Goal: Transaction & Acquisition: Book appointment/travel/reservation

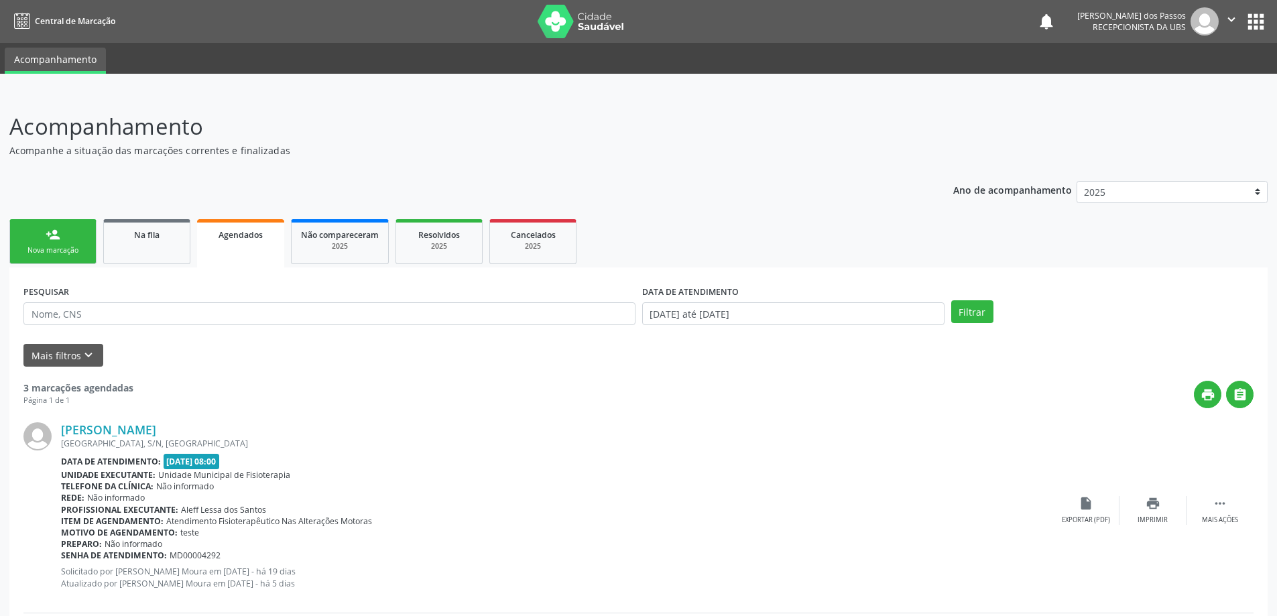
click at [63, 245] on div "Nova marcação" at bounding box center [52, 250] width 67 height 10
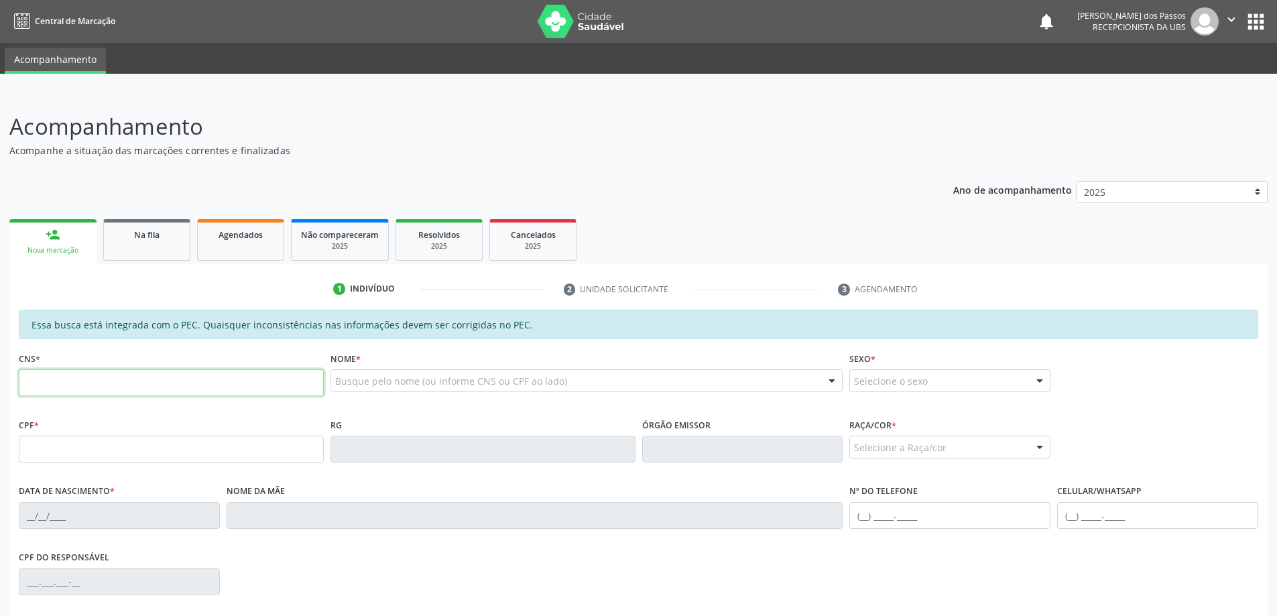
click at [59, 387] on input "text" at bounding box center [171, 382] width 305 height 27
type input "706 7045 7460 1113"
type input "777.279.754-00"
type input "19/03/1961"
type input "Maria Jose dos Santos"
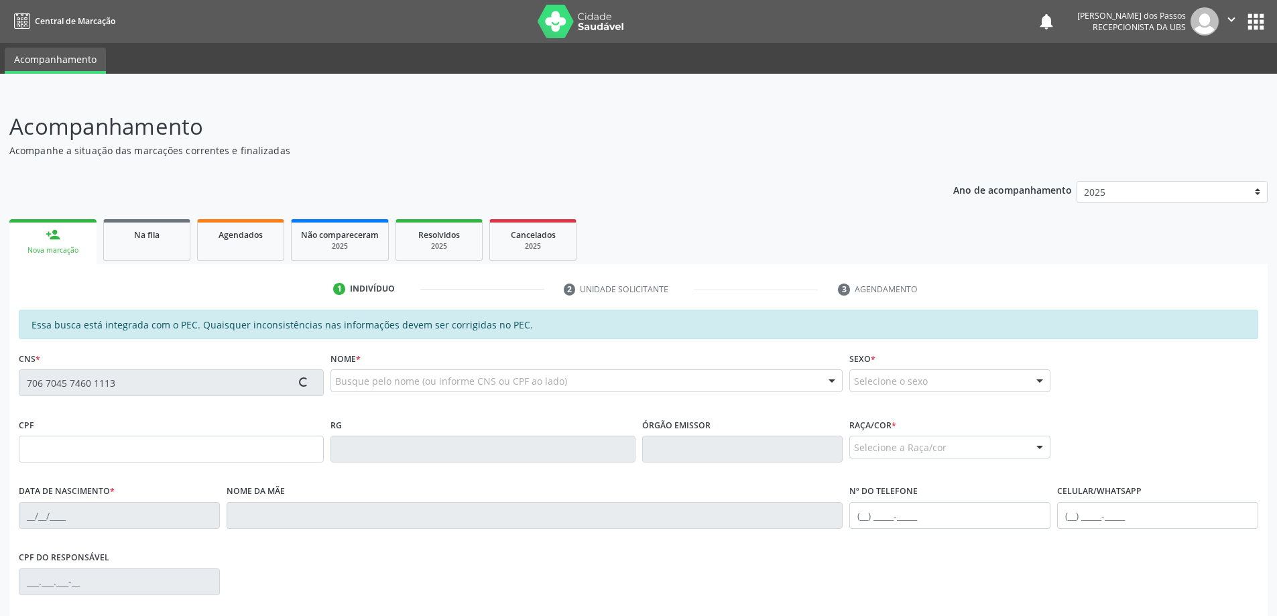
type input "(82) 99694-3919"
type input "S/N"
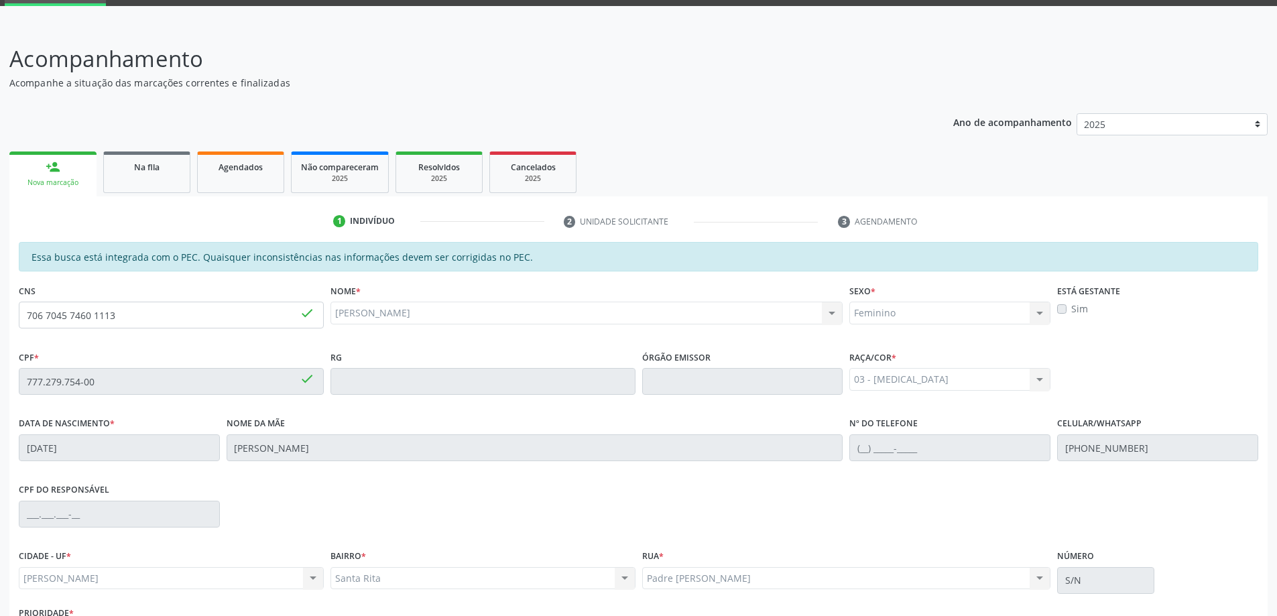
scroll to position [168, 0]
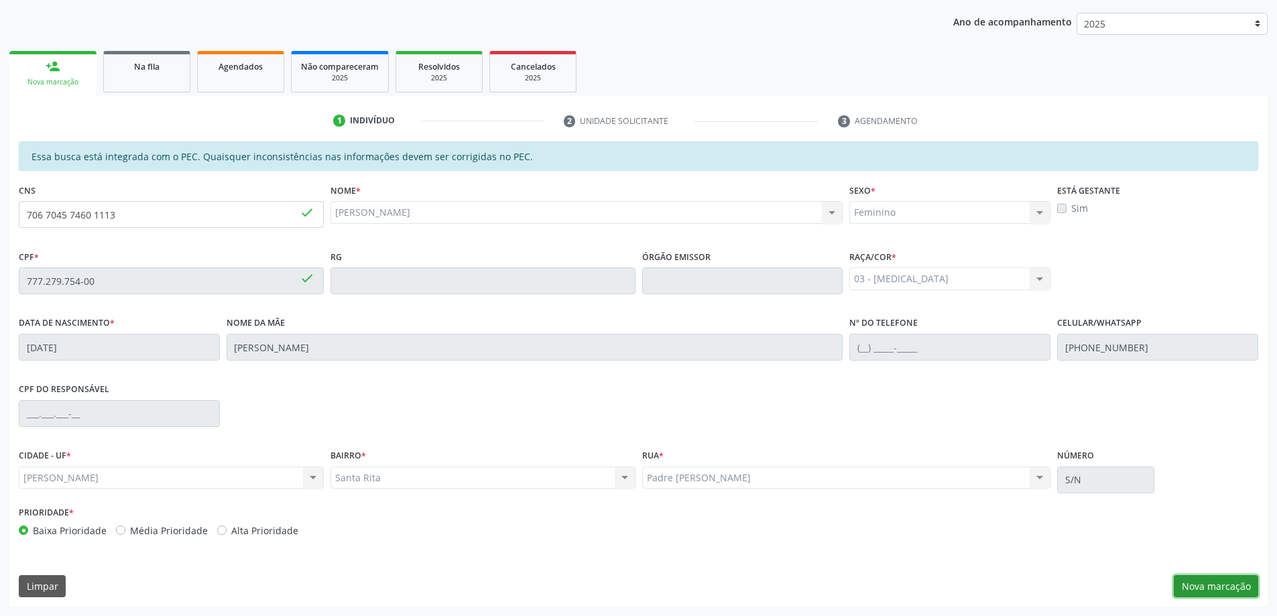
click at [1188, 583] on button "Nova marcação" at bounding box center [1215, 586] width 84 height 23
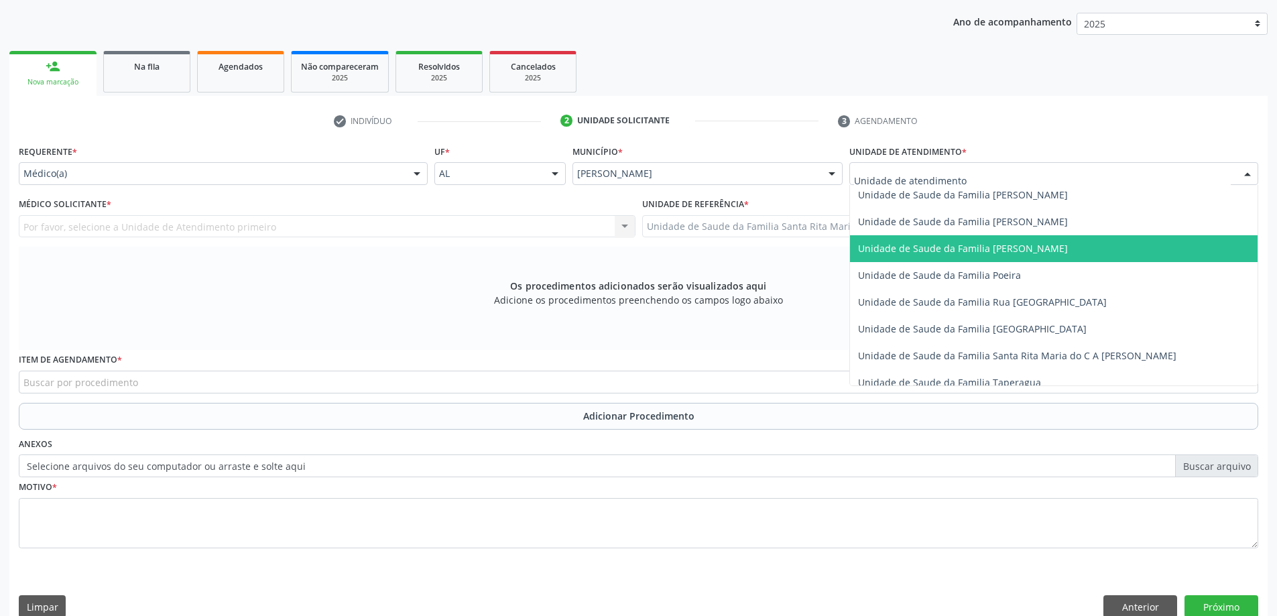
scroll to position [804, 0]
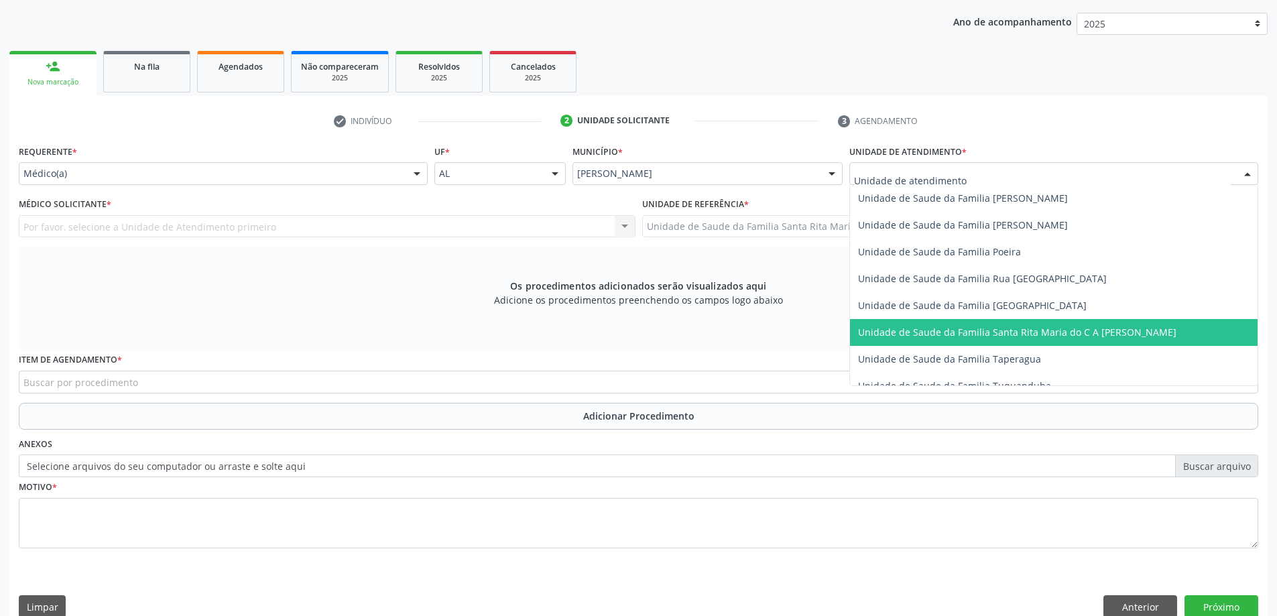
click at [959, 334] on span "Unidade de Saude da Familia Santa Rita Maria do C A [PERSON_NAME]" at bounding box center [1017, 332] width 318 height 13
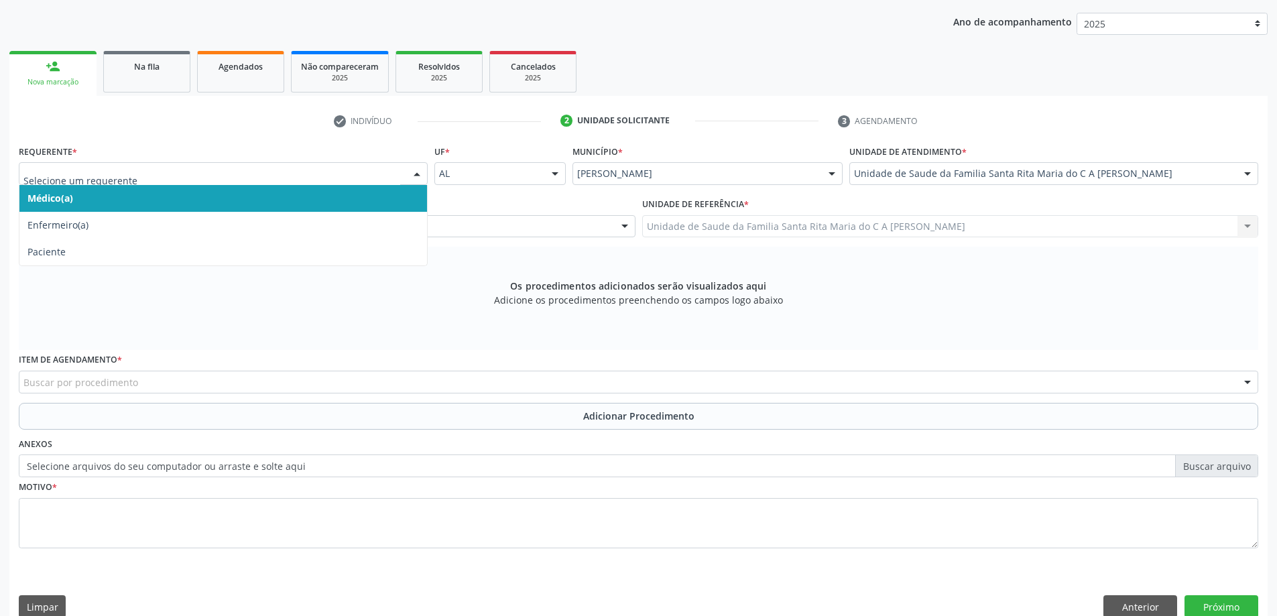
click at [324, 199] on span "Médico(a)" at bounding box center [222, 198] width 407 height 27
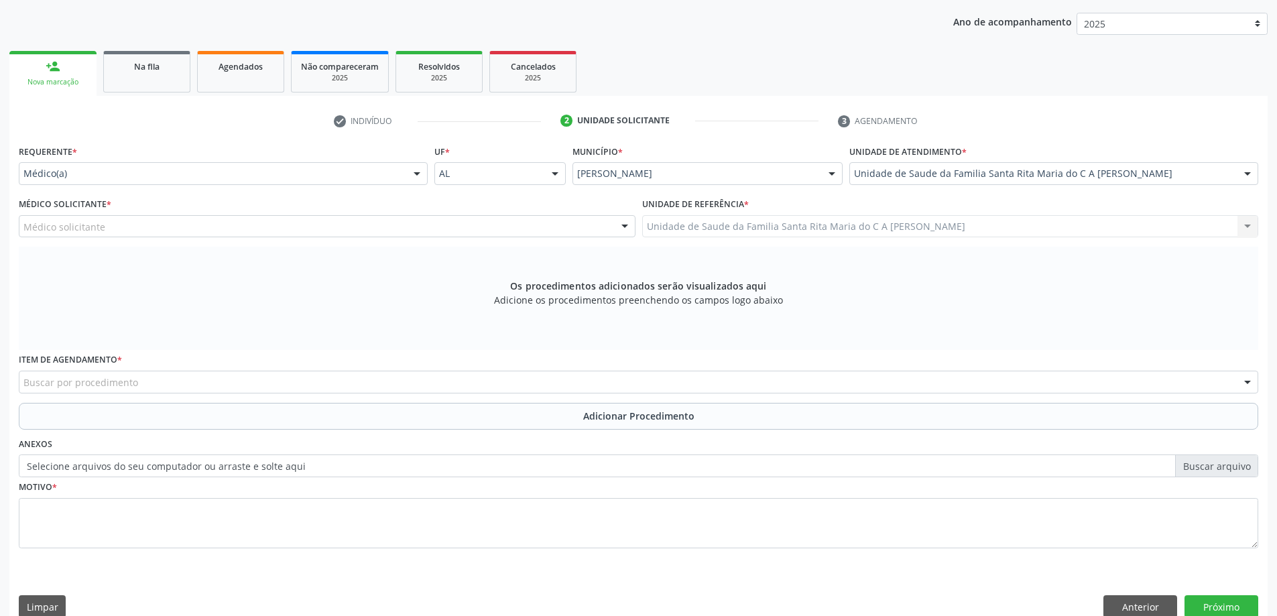
click at [291, 228] on div "Médico solicitante" at bounding box center [327, 226] width 616 height 23
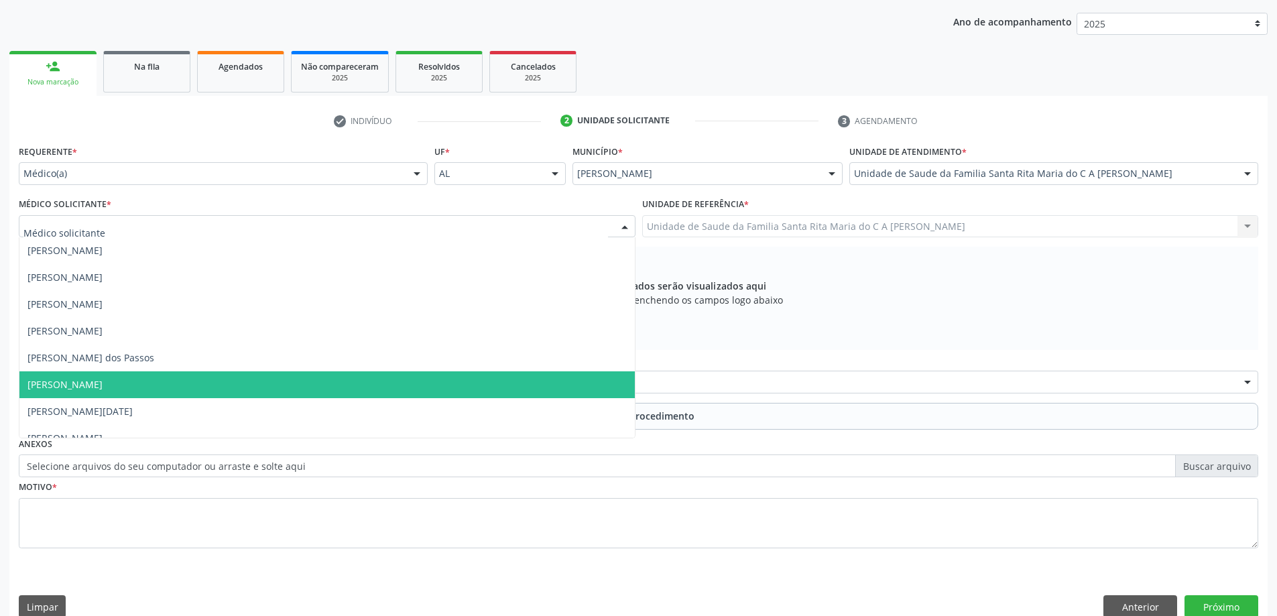
click at [218, 384] on span "[PERSON_NAME]" at bounding box center [326, 384] width 615 height 27
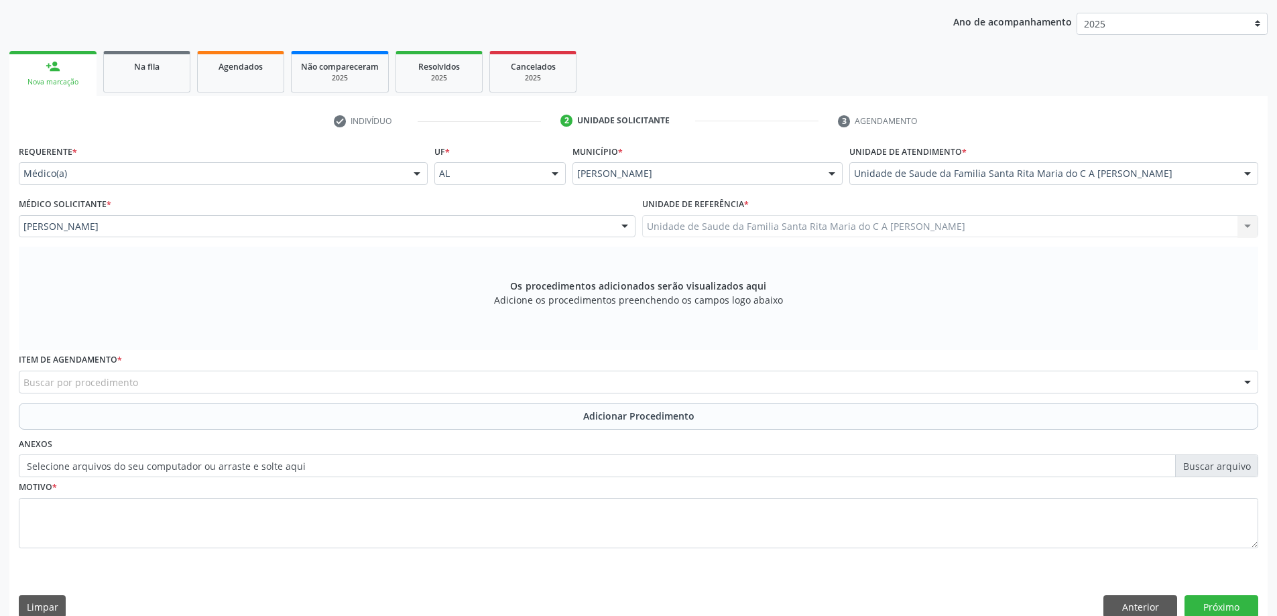
click at [244, 385] on div "Buscar por procedimento" at bounding box center [638, 382] width 1239 height 23
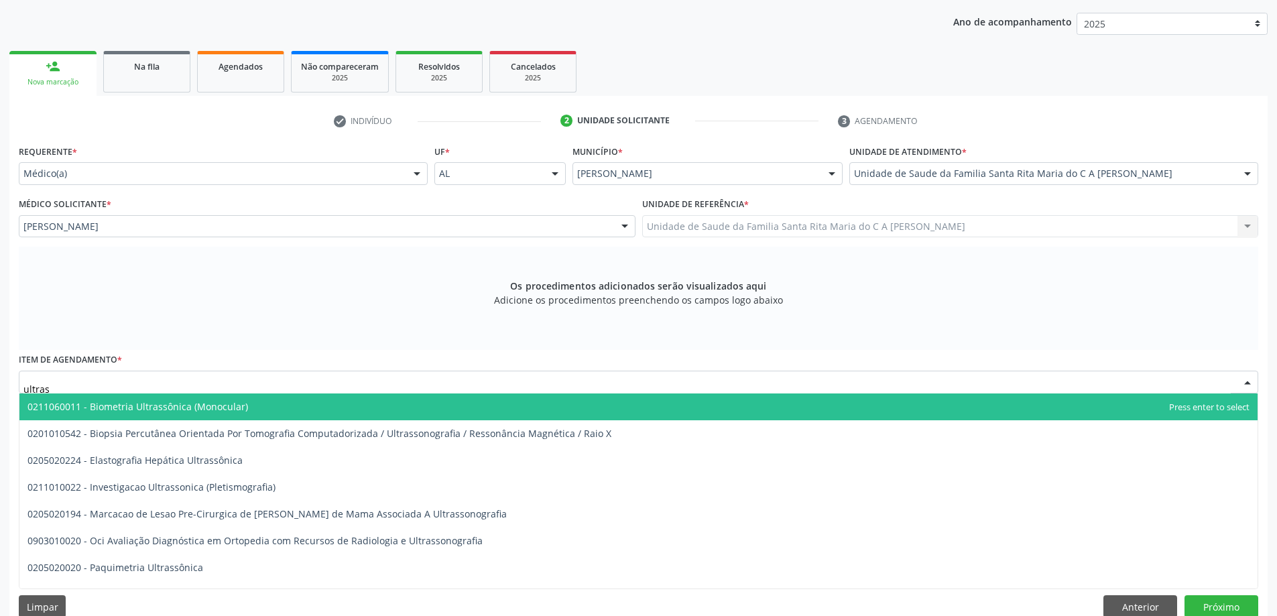
type input "ultrass"
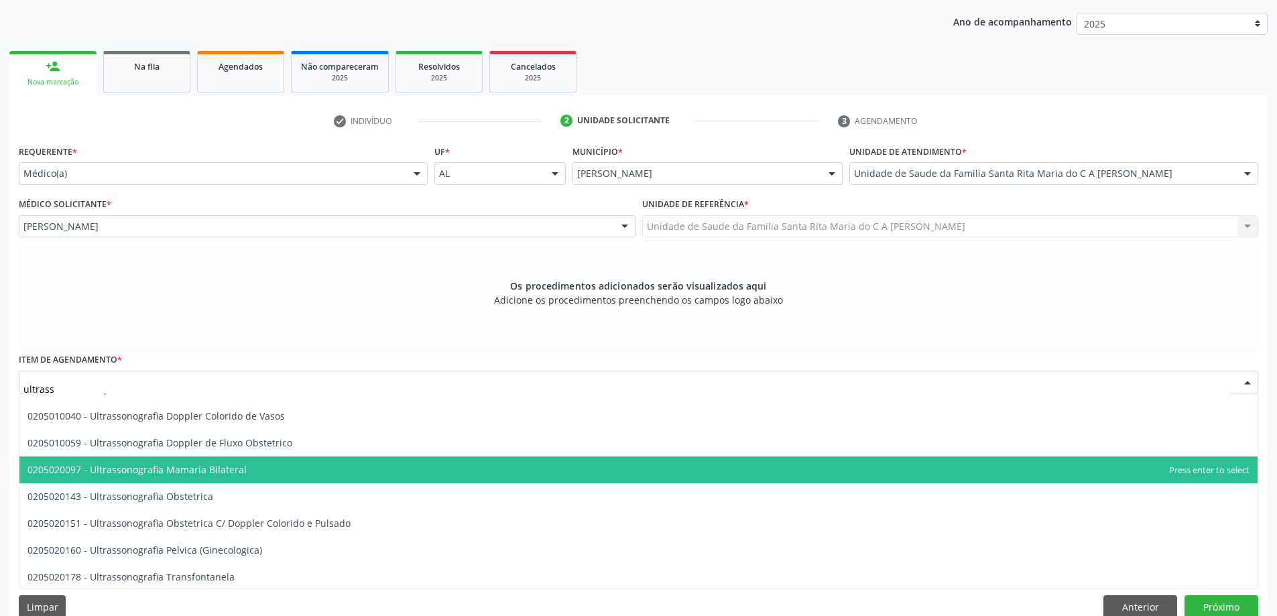
scroll to position [201, 0]
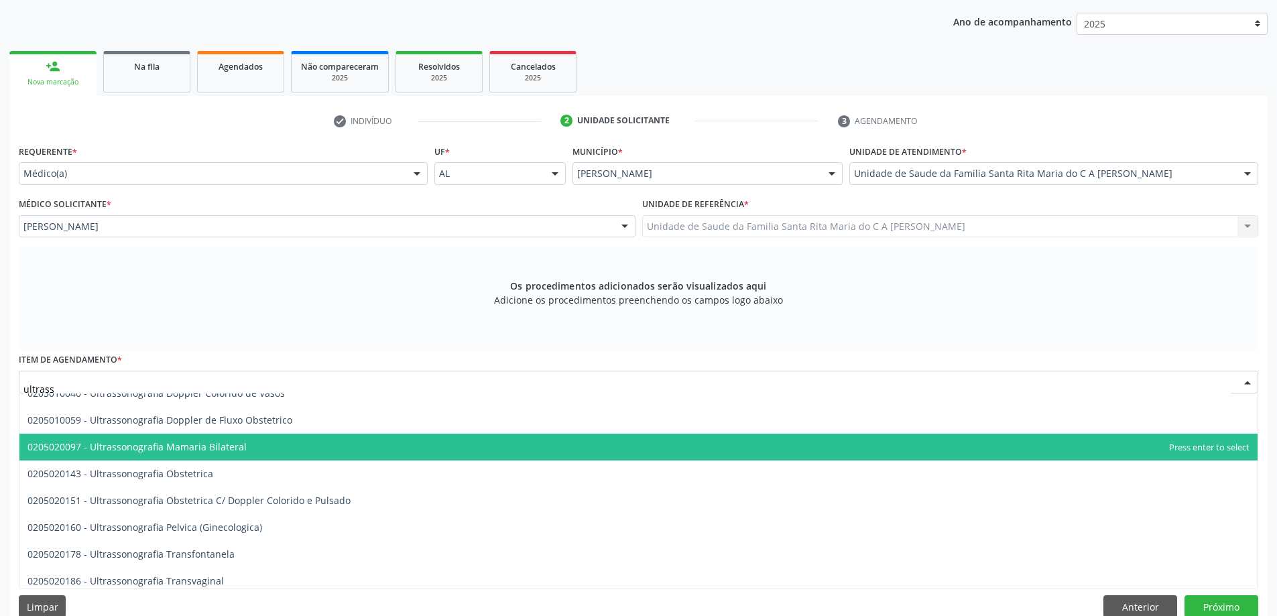
click at [253, 452] on span "0205020097 - Ultrassonografia Mamaria Bilateral" at bounding box center [638, 447] width 1238 height 27
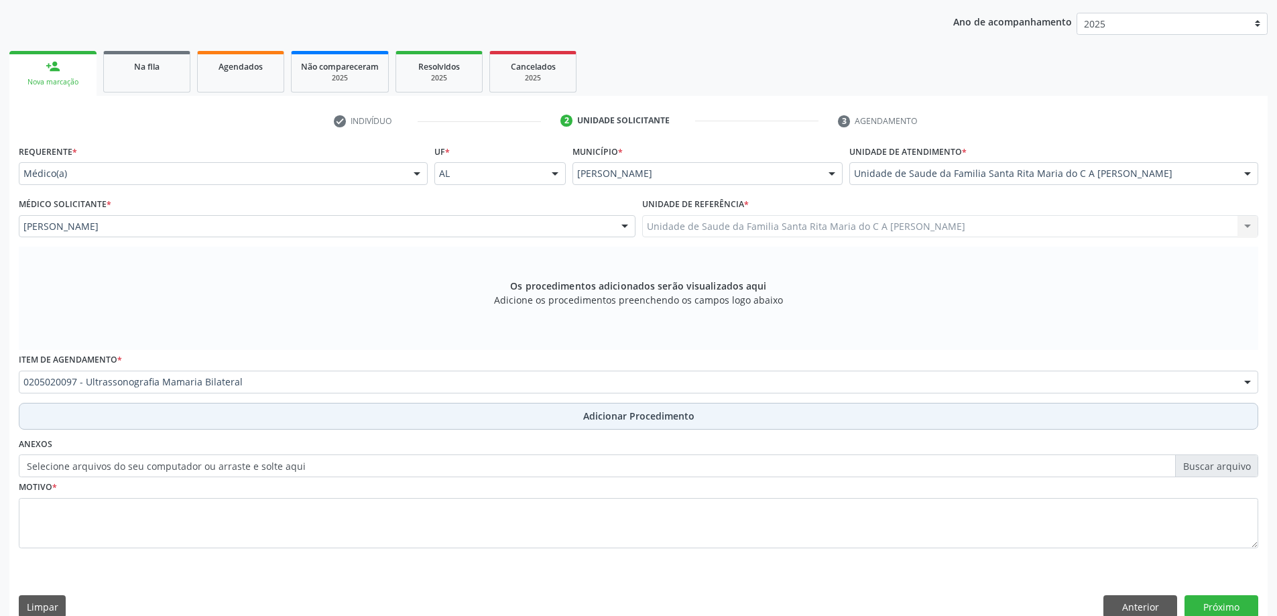
click at [252, 419] on button "Adicionar Procedimento" at bounding box center [638, 416] width 1239 height 27
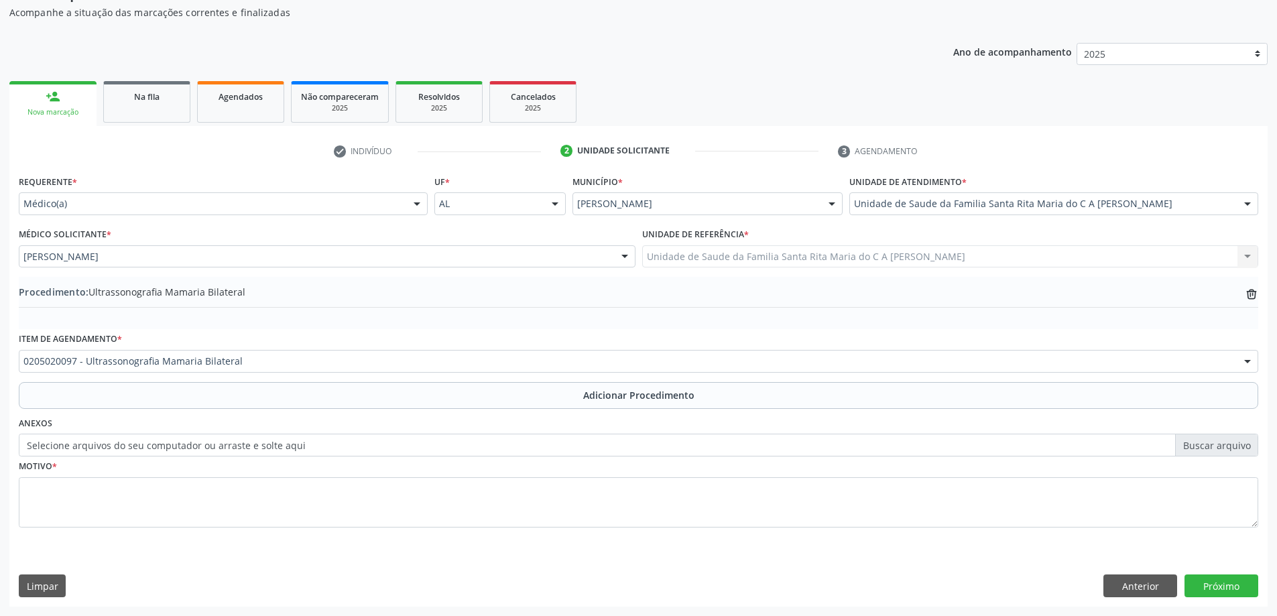
scroll to position [138, 0]
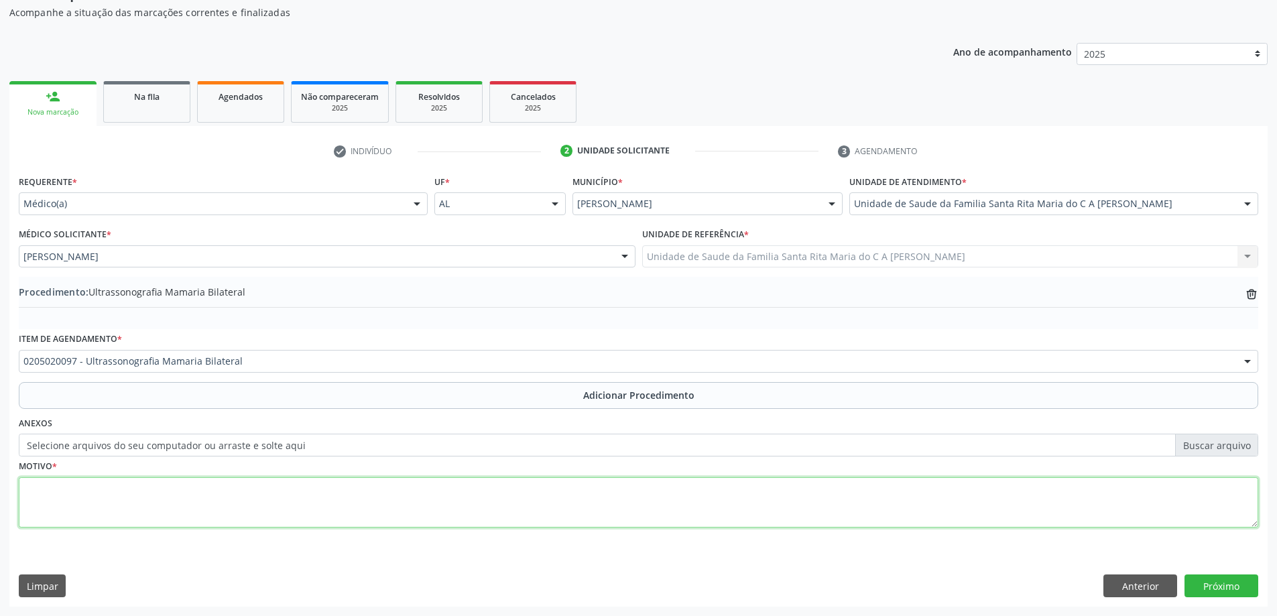
click at [239, 505] on textarea at bounding box center [638, 502] width 1239 height 51
type textarea "prevntivo"
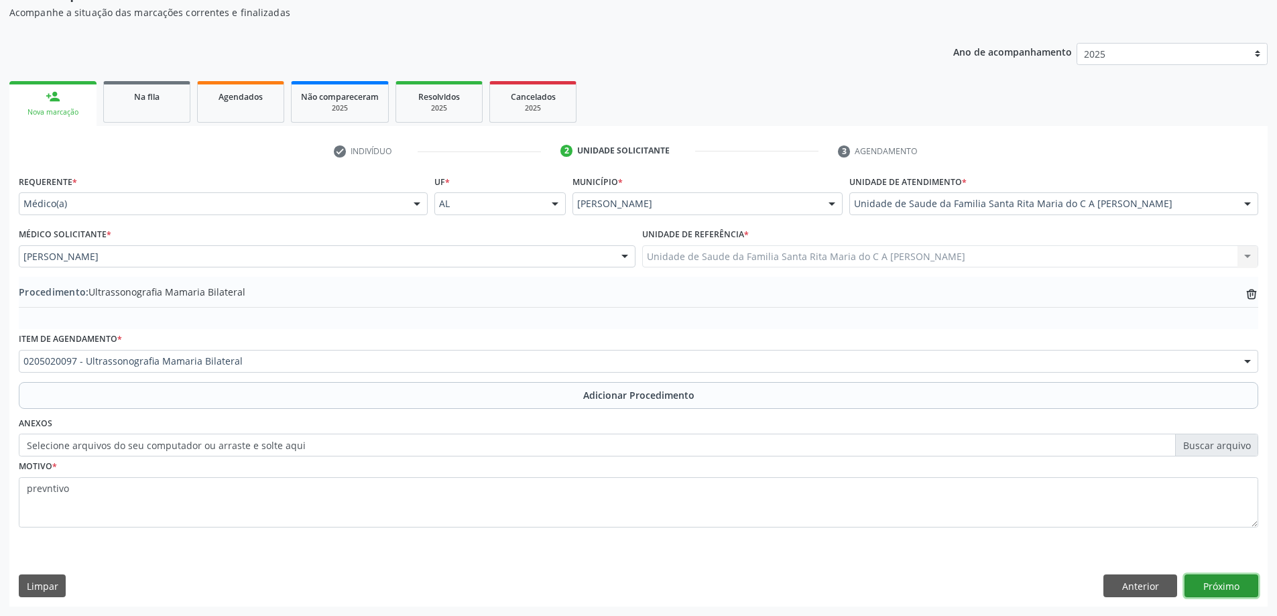
click at [1210, 594] on button "Próximo" at bounding box center [1221, 585] width 74 height 23
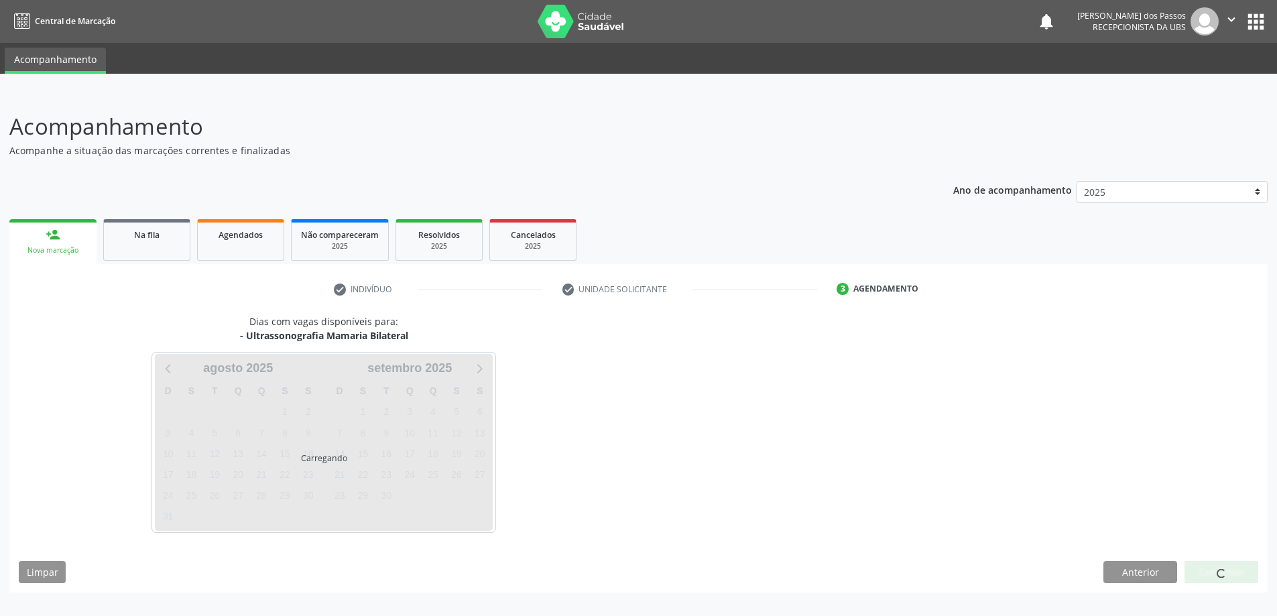
scroll to position [0, 0]
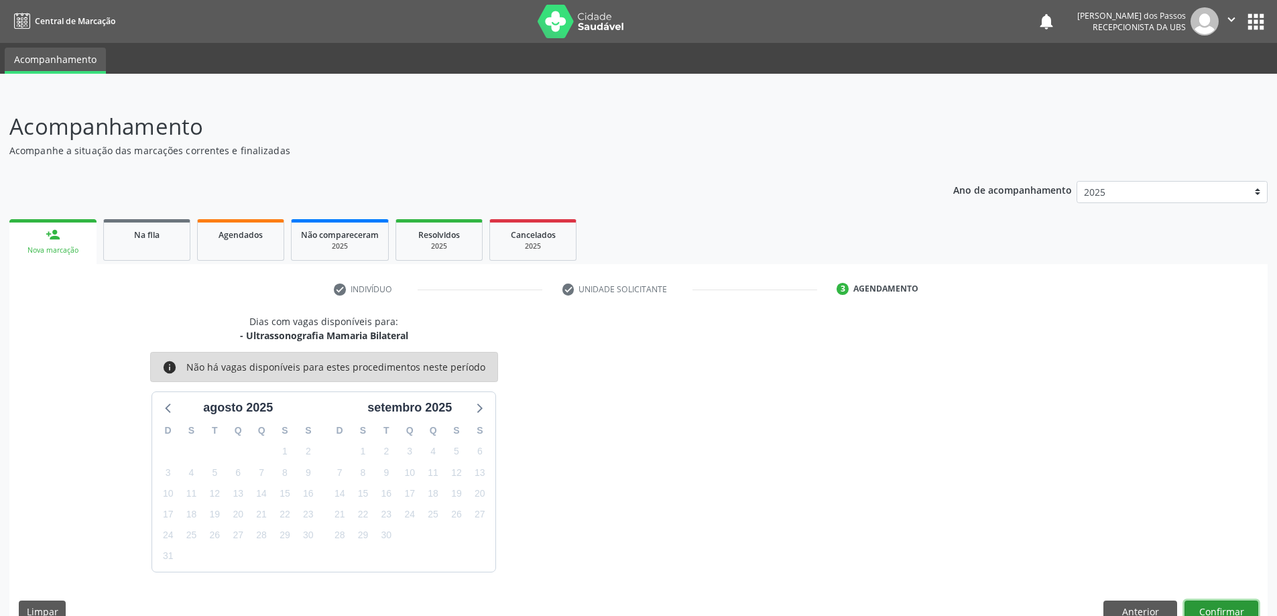
click at [1204, 605] on button "Confirmar" at bounding box center [1221, 611] width 74 height 23
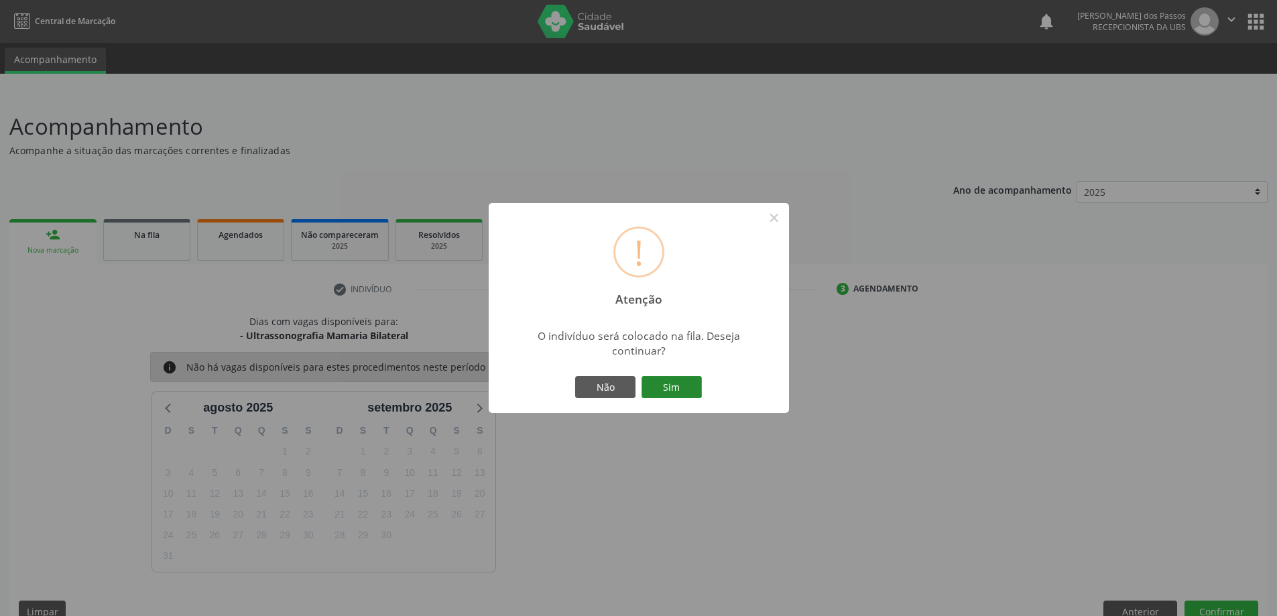
click at [688, 394] on button "Sim" at bounding box center [671, 387] width 60 height 23
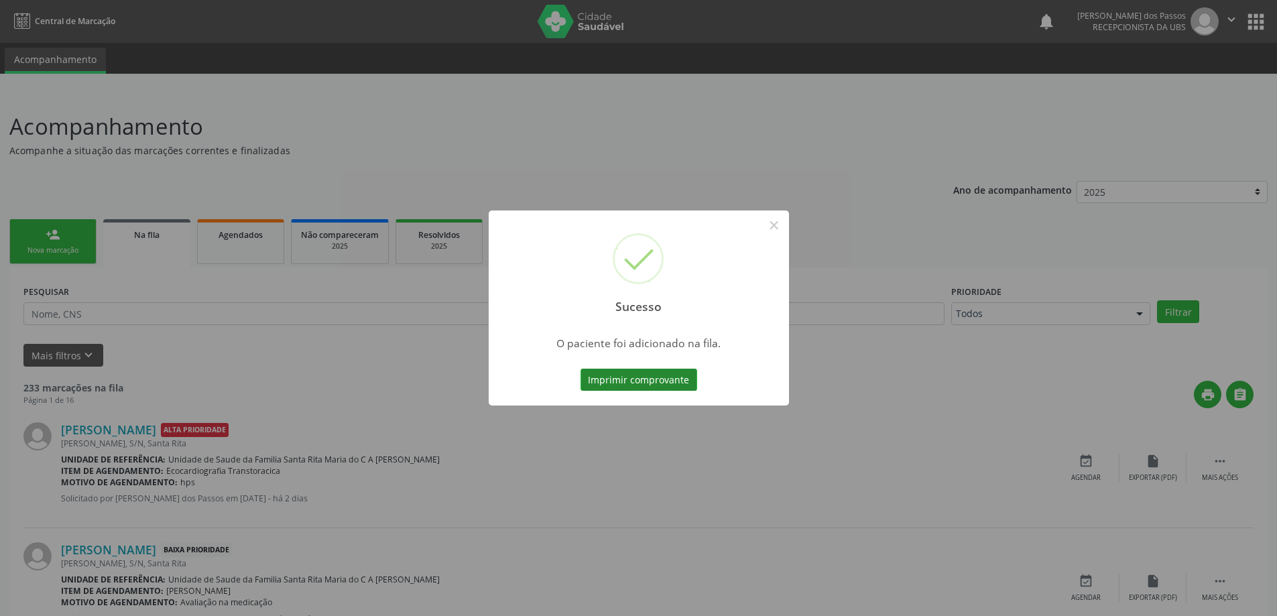
click at [636, 379] on button "Imprimir comprovante" at bounding box center [638, 380] width 117 height 23
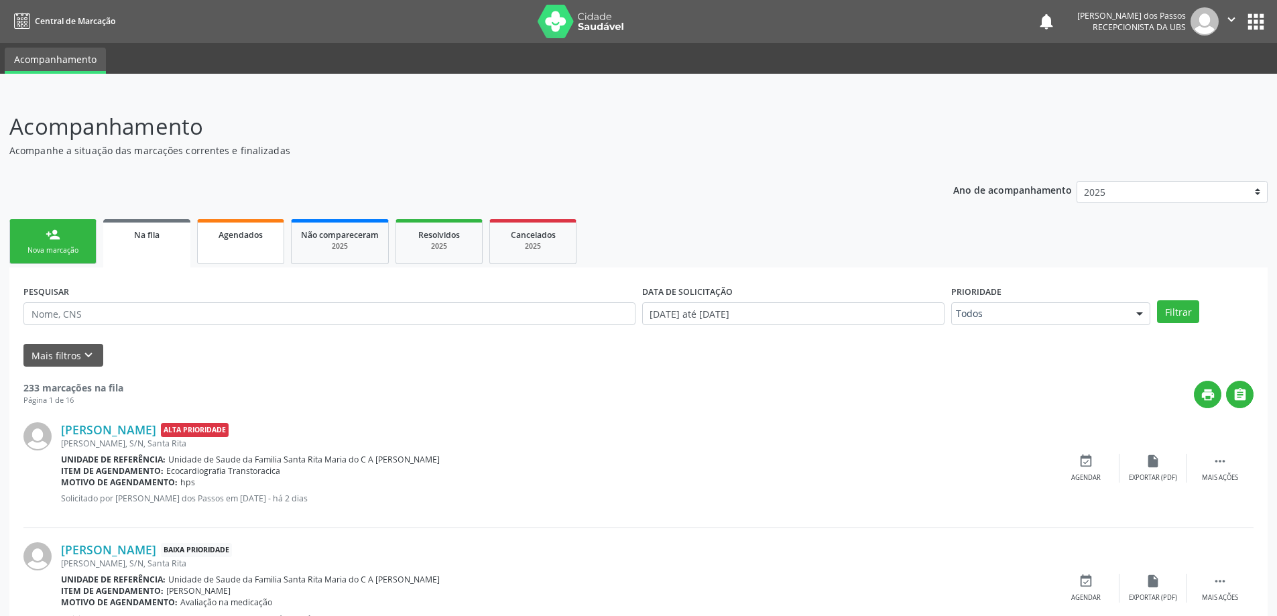
click at [247, 236] on span "Agendados" at bounding box center [240, 234] width 44 height 11
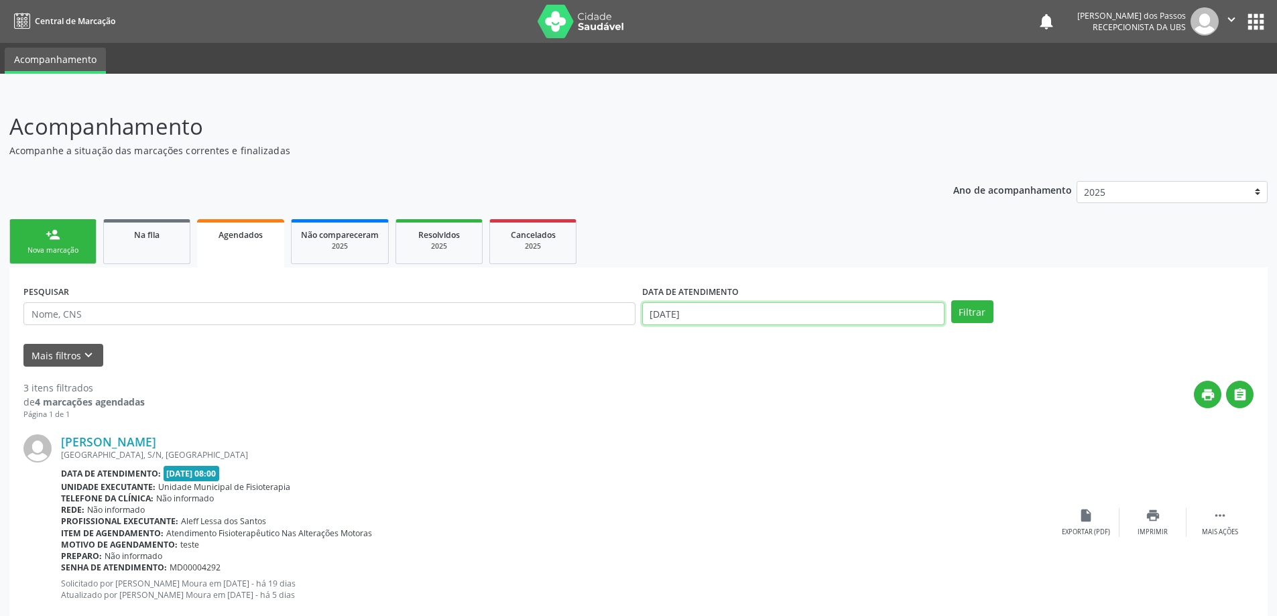
click at [673, 313] on input "27/08/2025" at bounding box center [793, 313] width 302 height 23
click at [805, 382] on span "1" at bounding box center [804, 382] width 26 height 26
type input "01/08/2025"
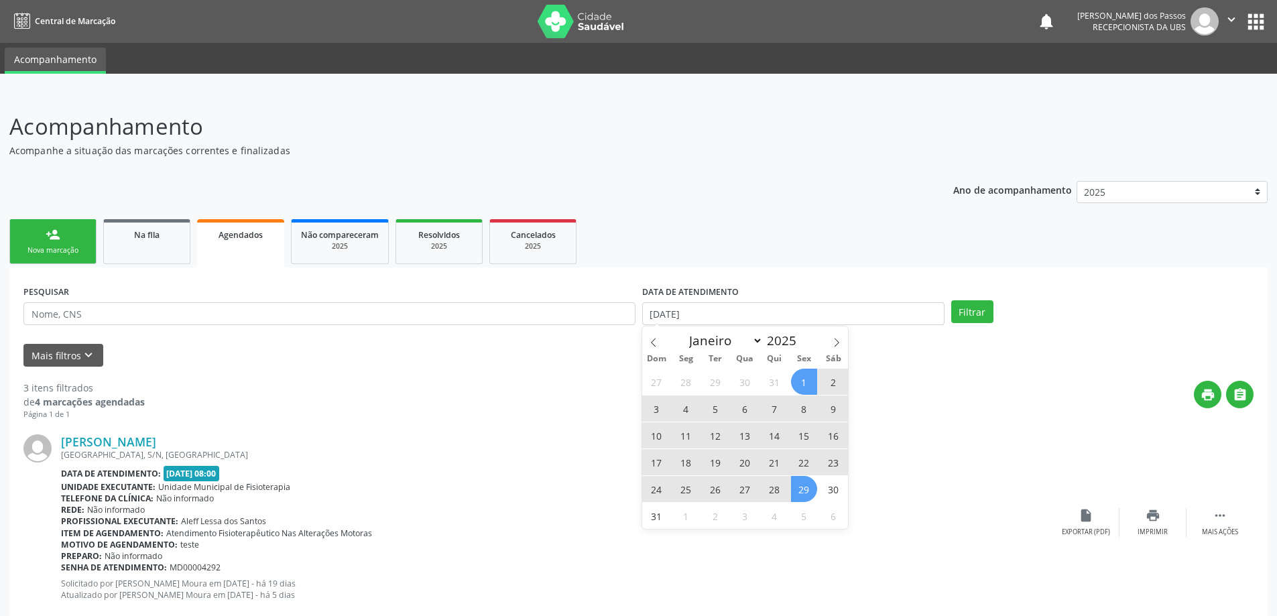
click at [802, 490] on span "29" at bounding box center [804, 489] width 26 height 26
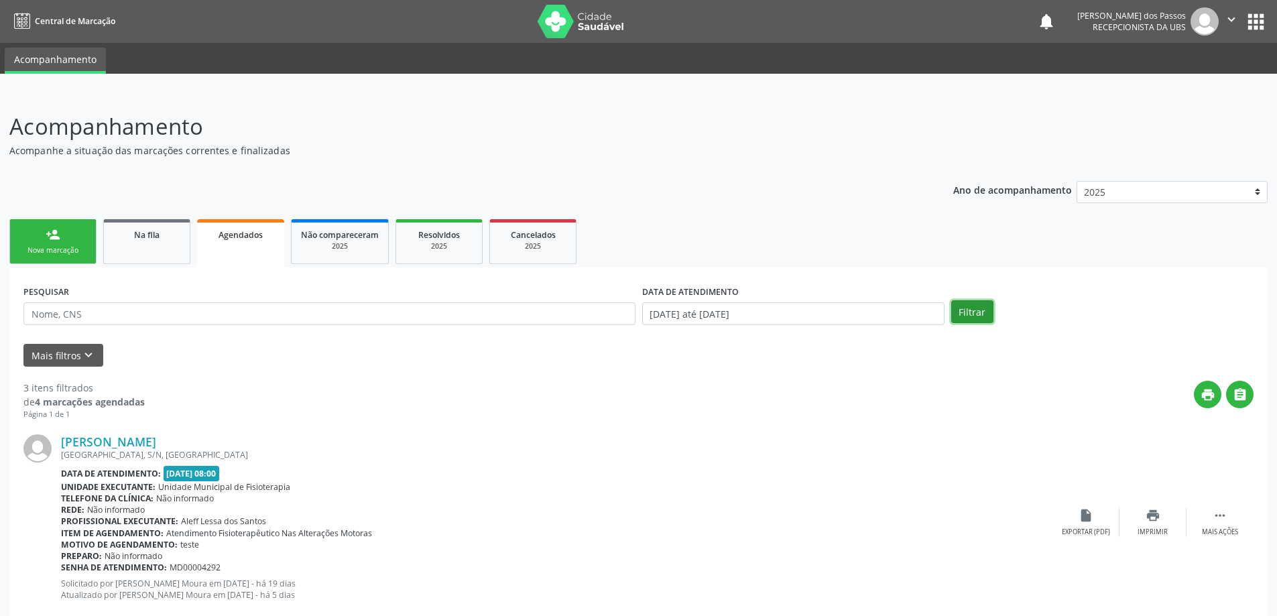
click at [974, 316] on button "Filtrar" at bounding box center [972, 311] width 42 height 23
click at [43, 241] on link "person_add Nova marcação" at bounding box center [52, 241] width 87 height 45
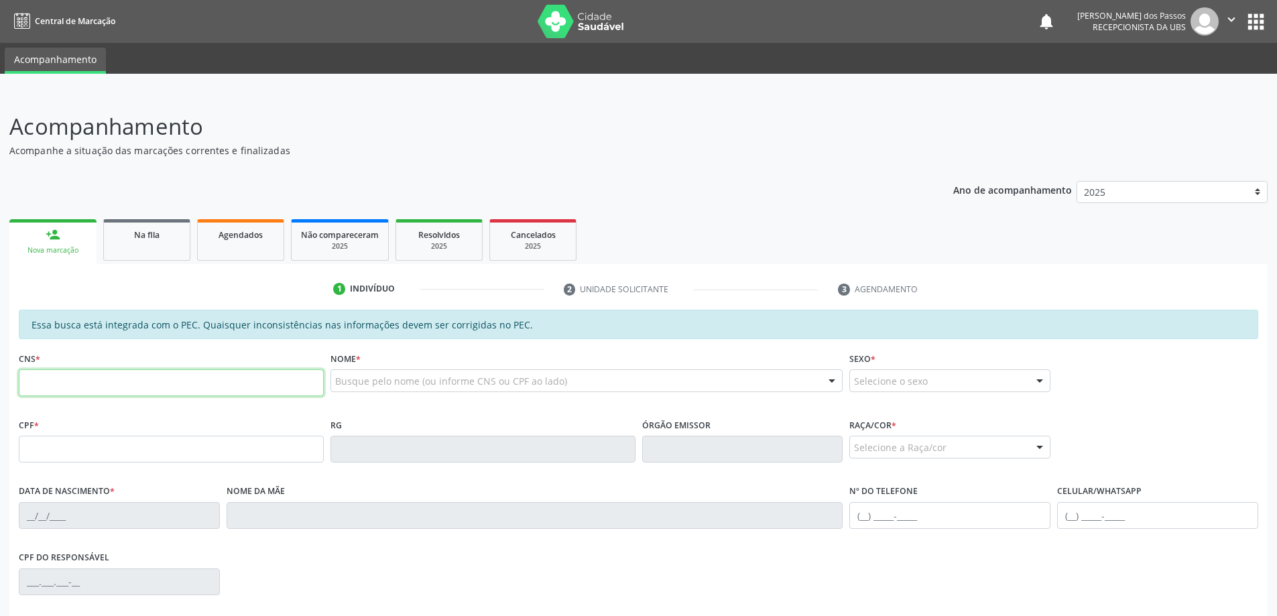
click at [171, 383] on input "text" at bounding box center [171, 382] width 305 height 27
click at [159, 387] on input "text" at bounding box center [171, 382] width 305 height 27
type input "708 0043 2884 0320"
type input "062.569.734-02"
type input "[DATE]"
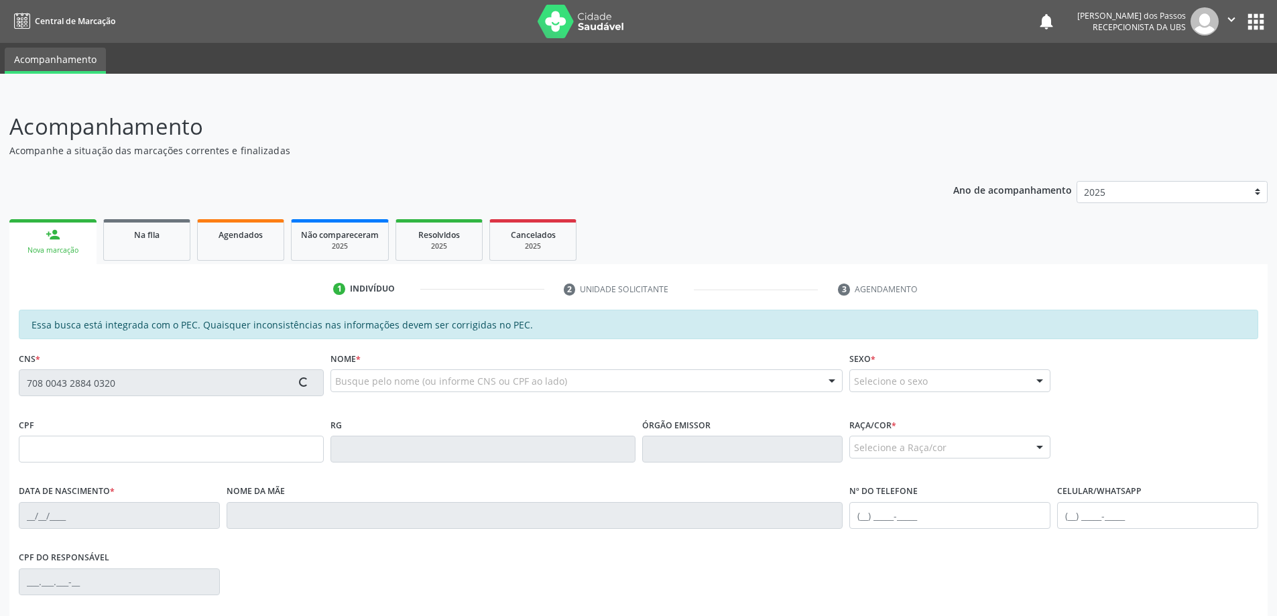
type input "[PERSON_NAME]"
type input "[PHONE_NUMBER]"
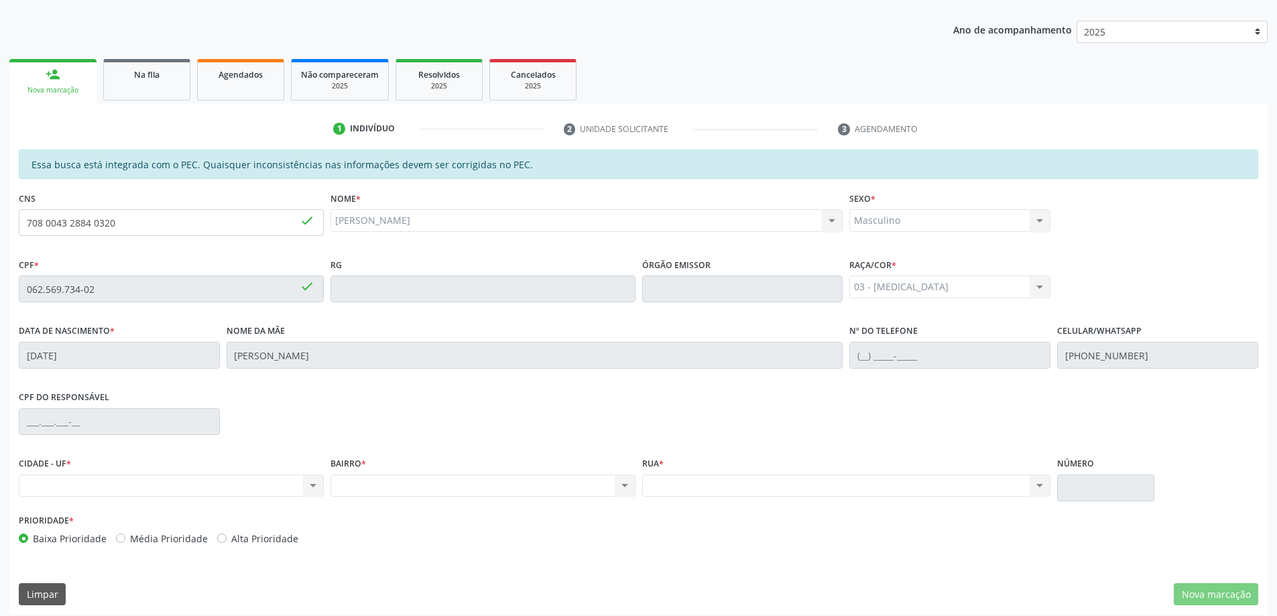
scroll to position [168, 0]
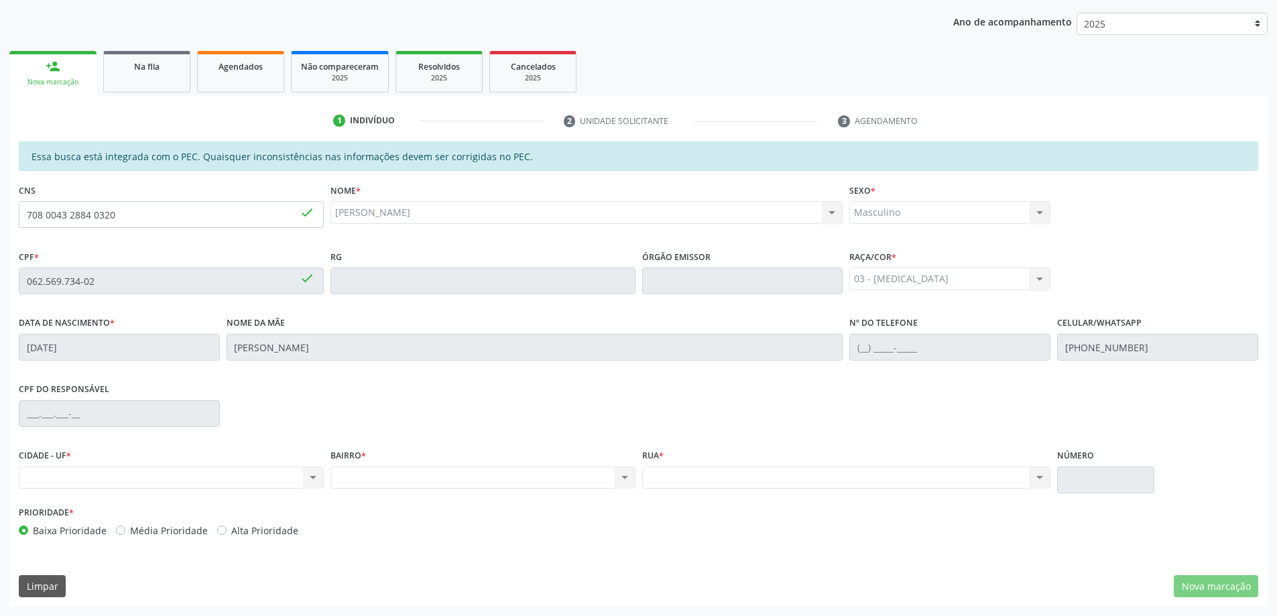
click at [182, 487] on div "Nenhum resultado encontrado para: " " Não há nenhuma opção para ser exibida." at bounding box center [171, 477] width 305 height 23
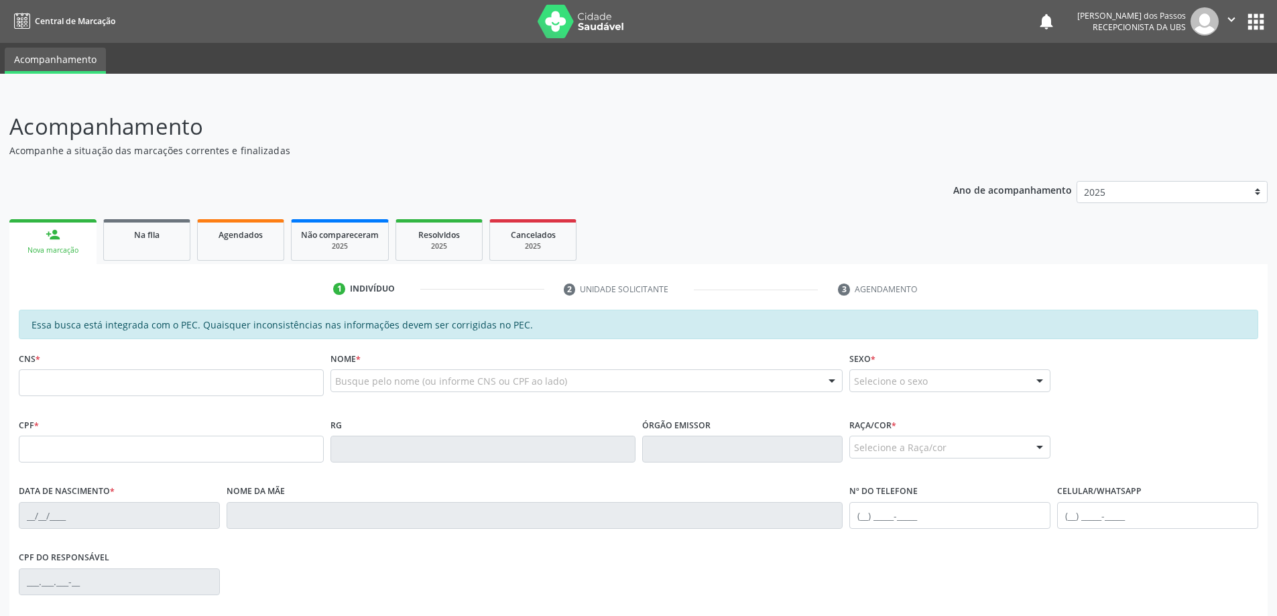
scroll to position [168, 0]
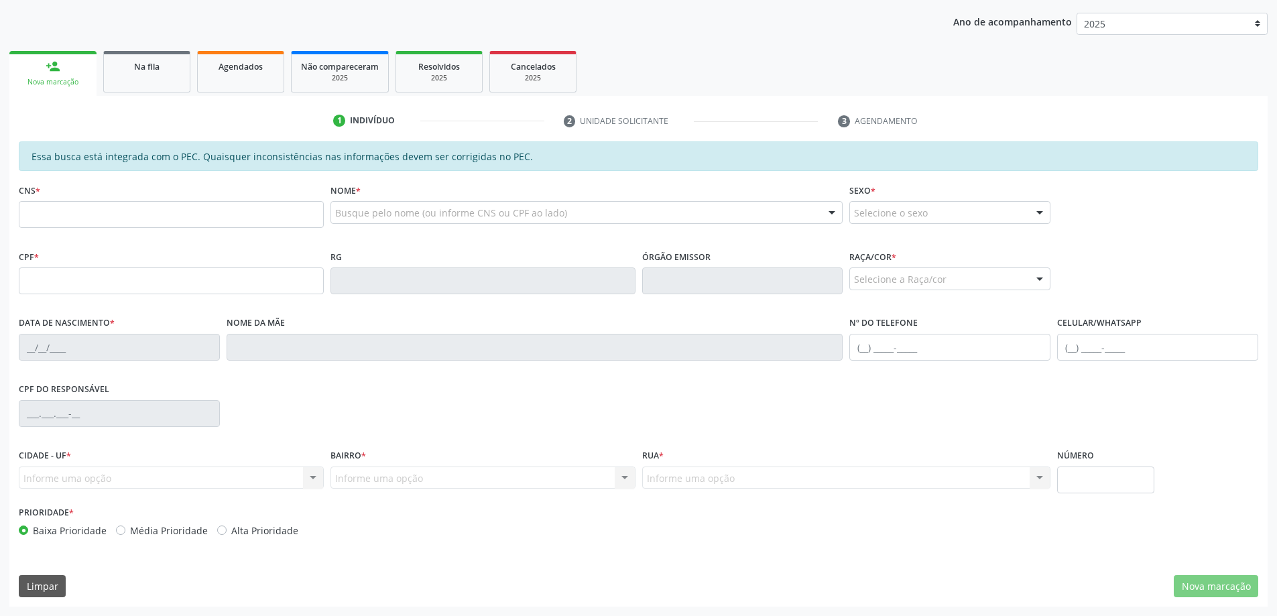
click at [165, 220] on input "text" at bounding box center [171, 214] width 305 height 27
type input "708 0043 2884 0320"
type input "062.569.734-02"
type input "[DATE]"
type input "[PERSON_NAME]"
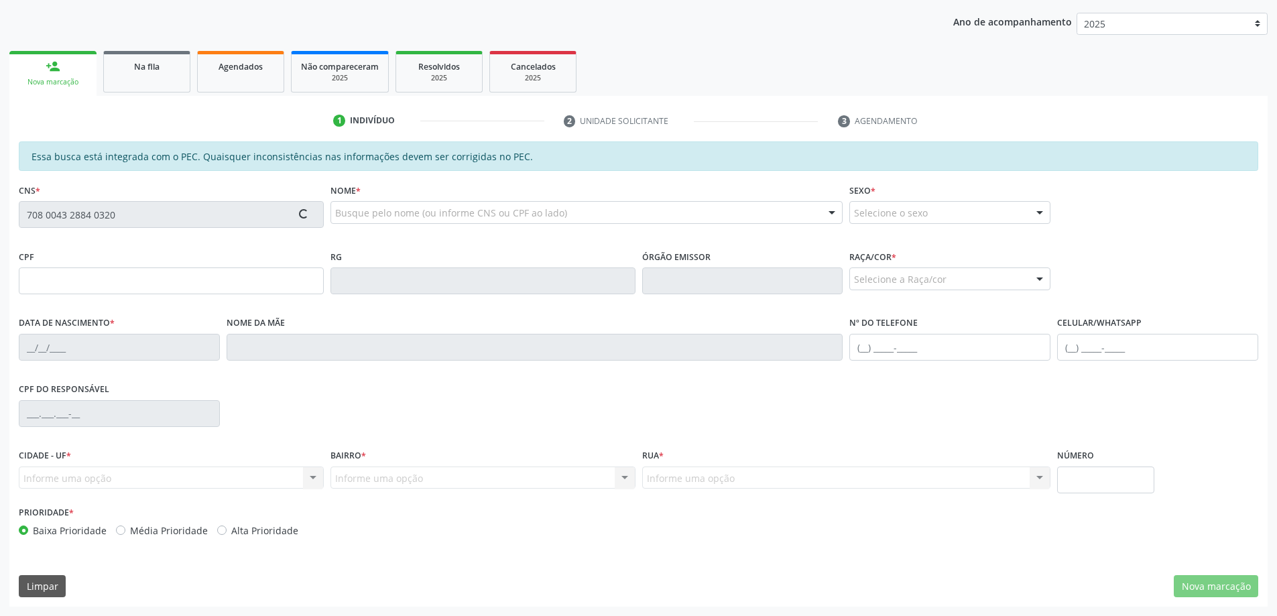
type input "[PHONE_NUMBER]"
type input "S/N"
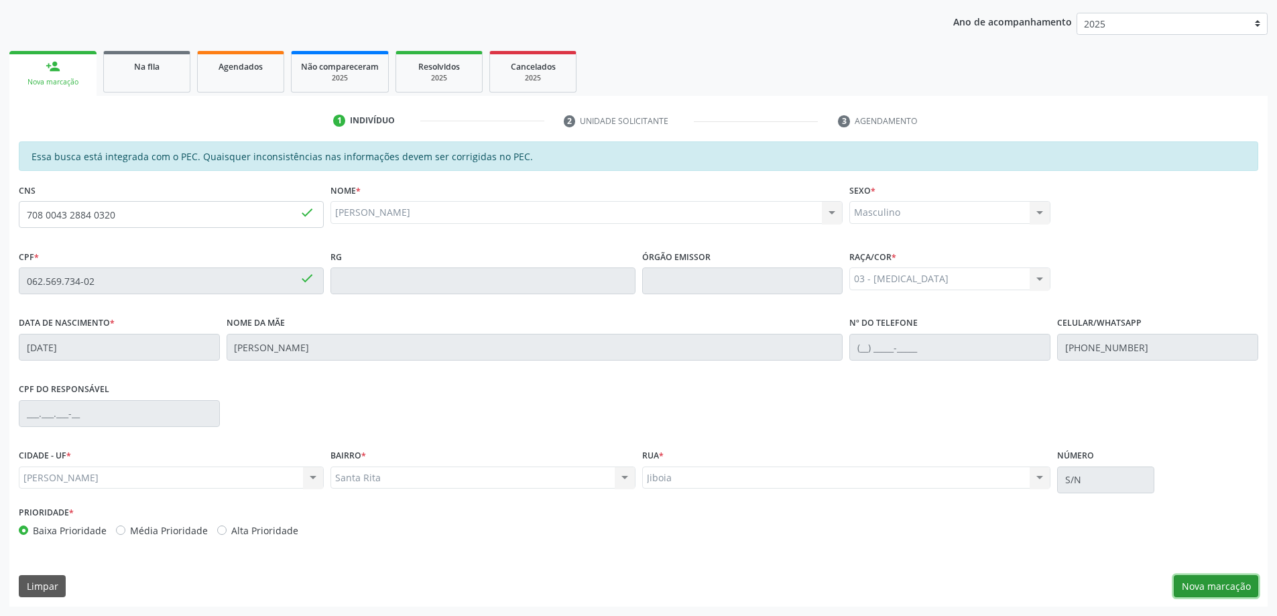
click at [1220, 586] on button "Nova marcação" at bounding box center [1215, 586] width 84 height 23
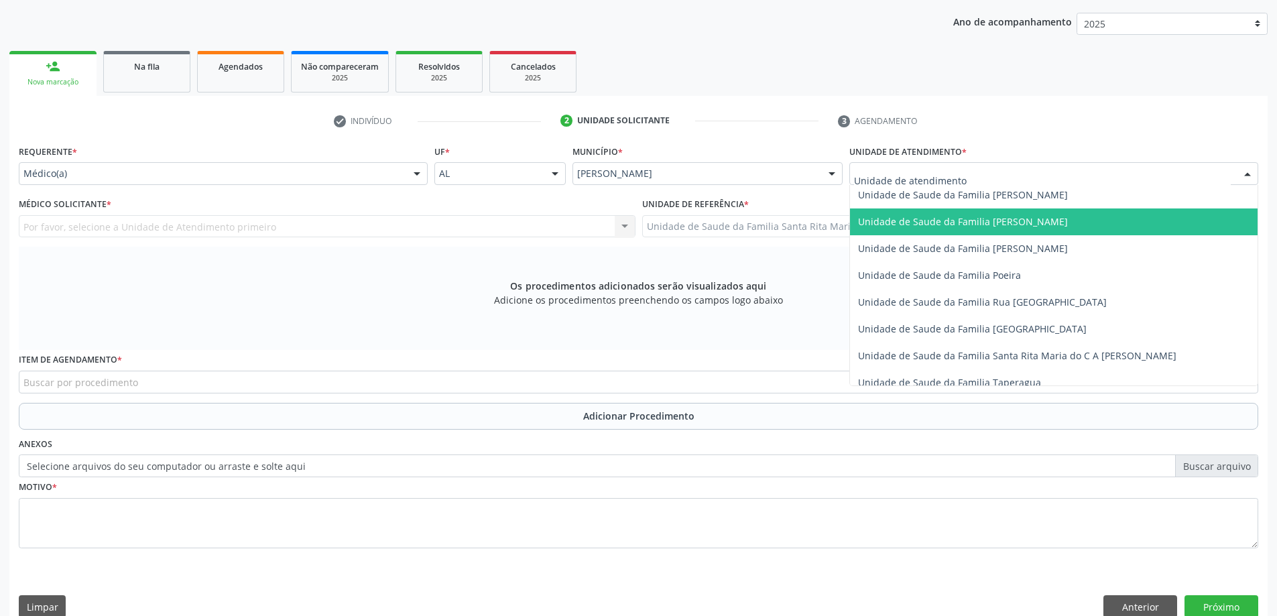
scroll to position [804, 0]
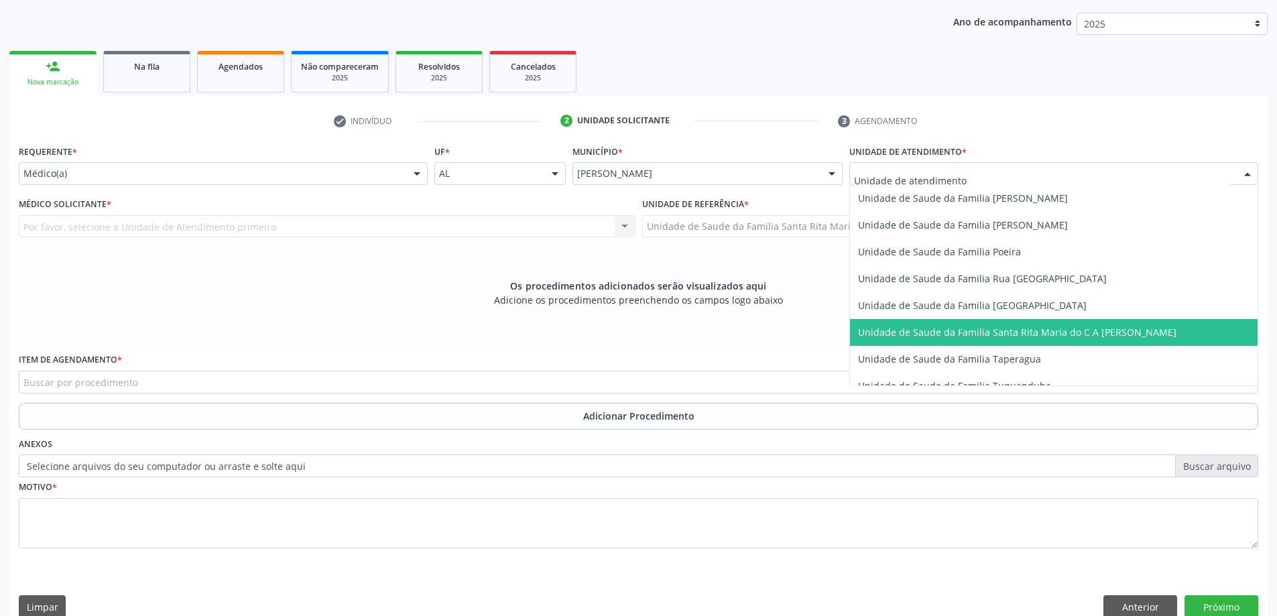
click at [945, 330] on span "Unidade de Saude da Familia Santa Rita Maria do C A [PERSON_NAME]" at bounding box center [1017, 332] width 318 height 13
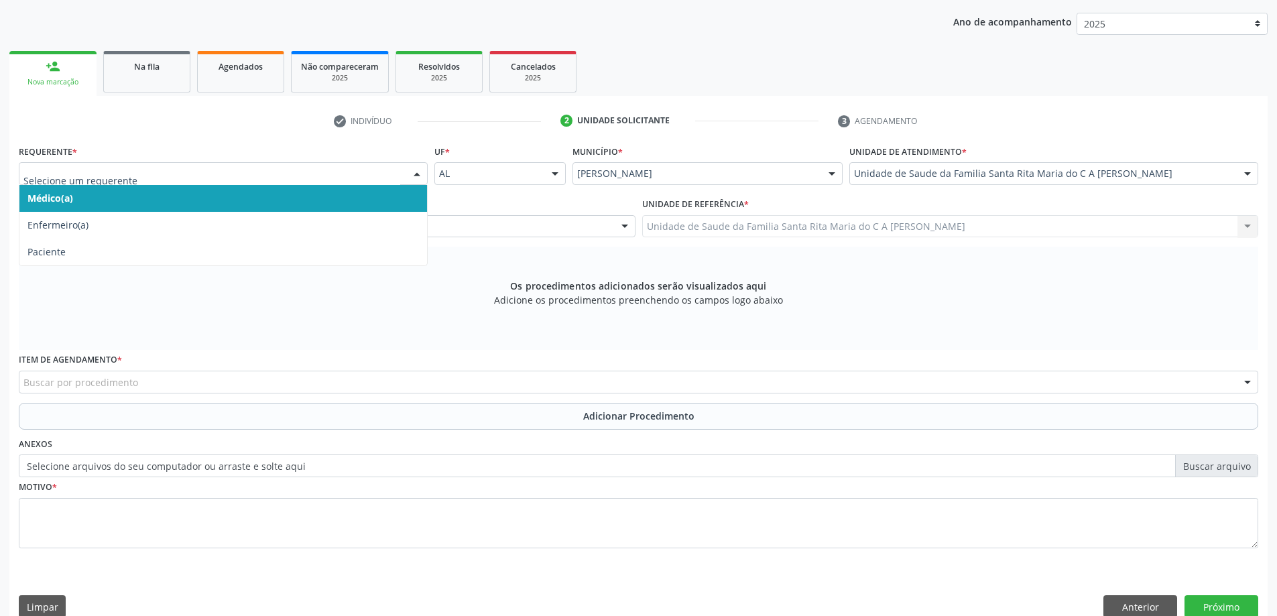
click at [195, 200] on span "Médico(a)" at bounding box center [222, 198] width 407 height 27
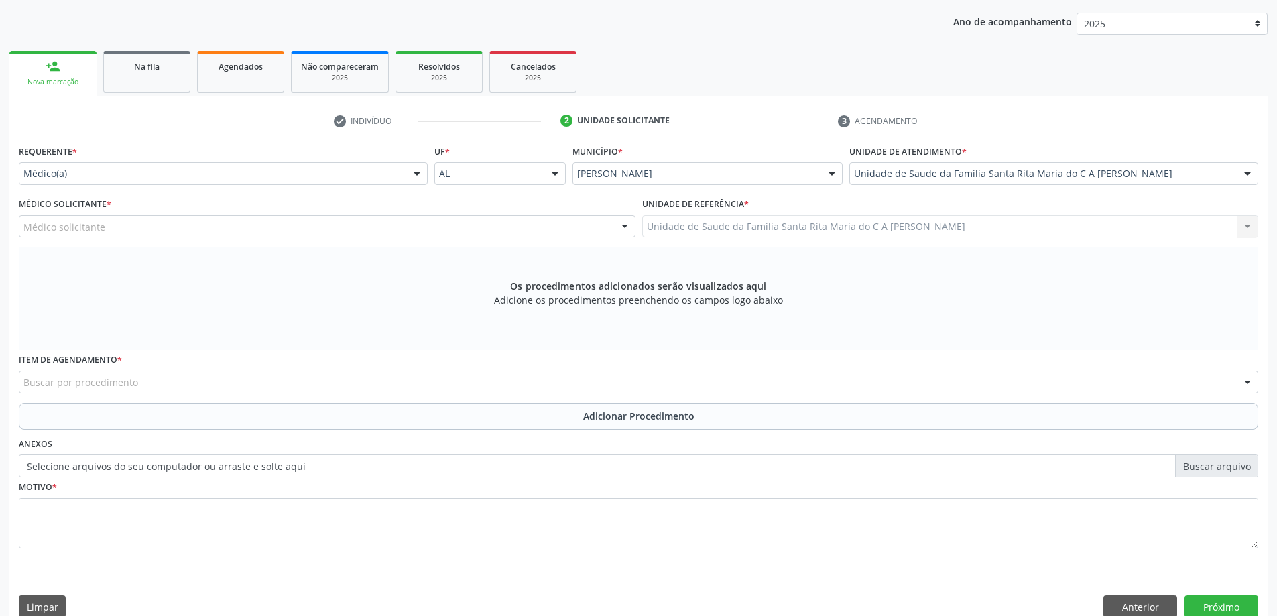
click at [206, 228] on div "Médico solicitante" at bounding box center [327, 226] width 616 height 23
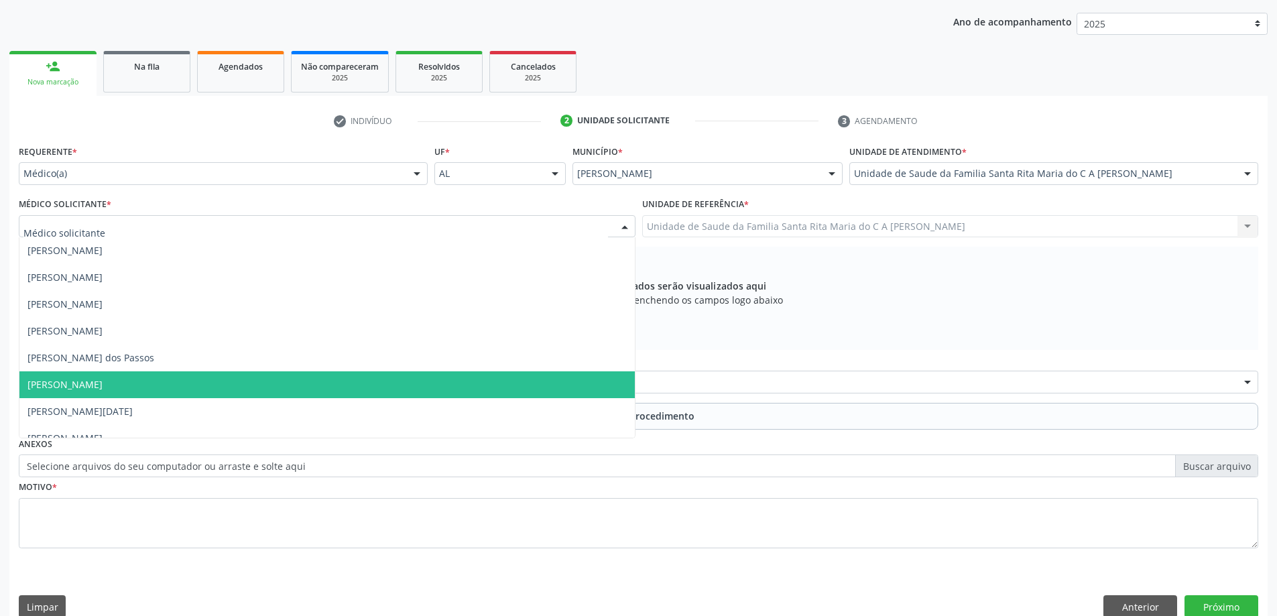
click at [218, 379] on span "[PERSON_NAME]" at bounding box center [326, 384] width 615 height 27
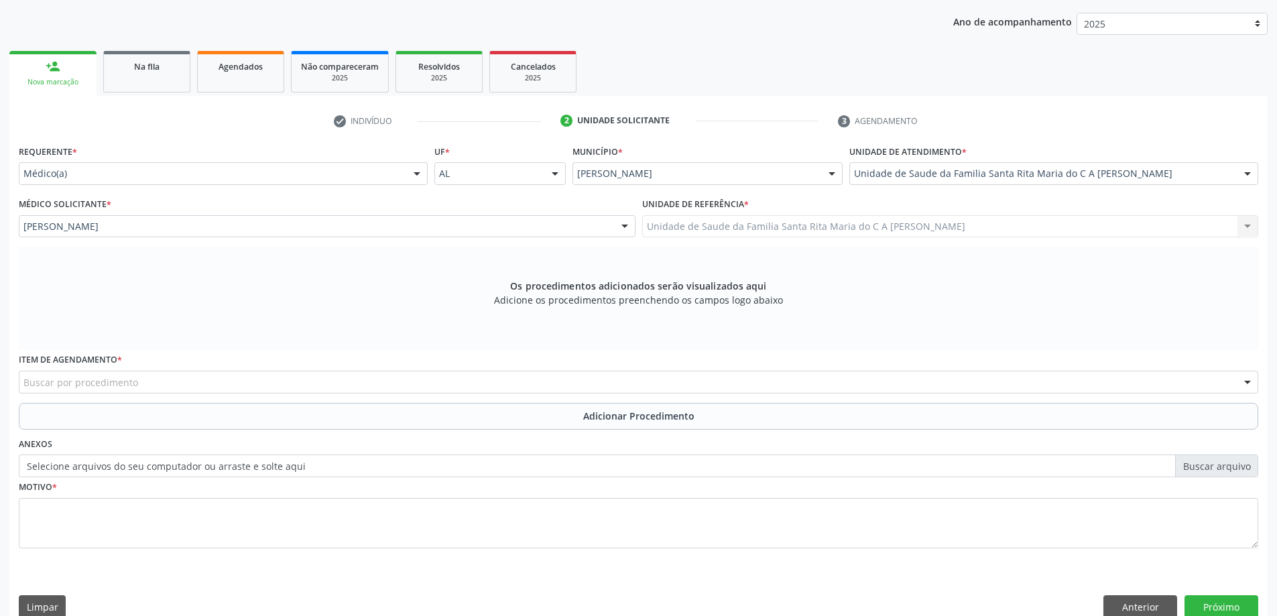
click at [211, 381] on div "Buscar por procedimento" at bounding box center [638, 382] width 1239 height 23
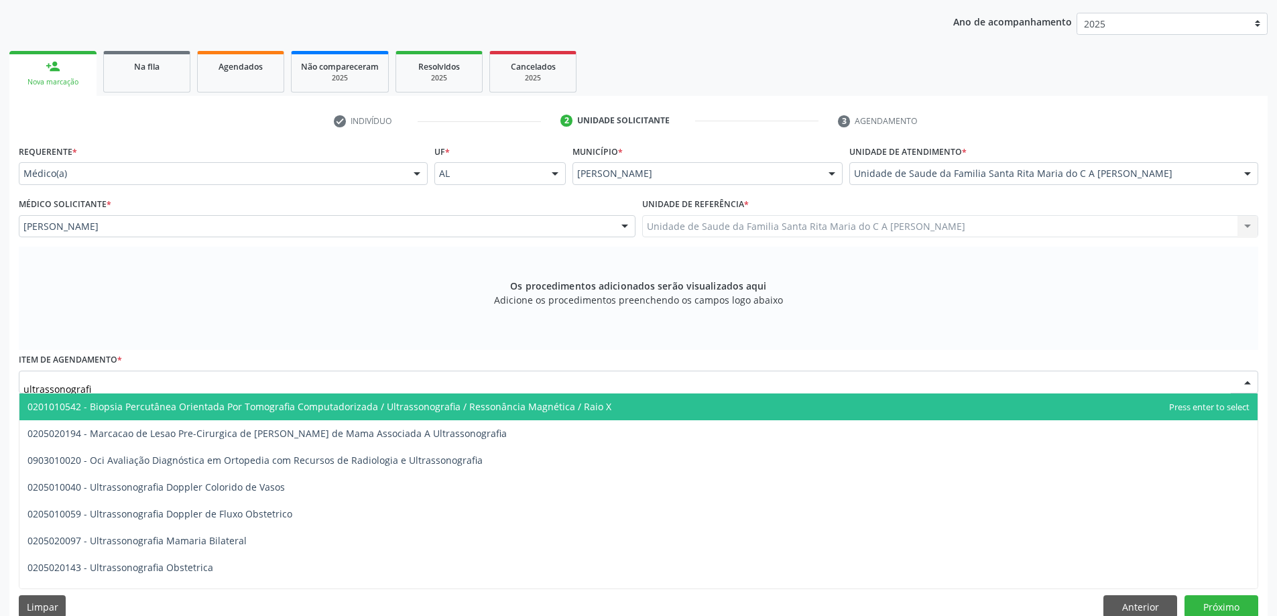
type input "ultrassonografia"
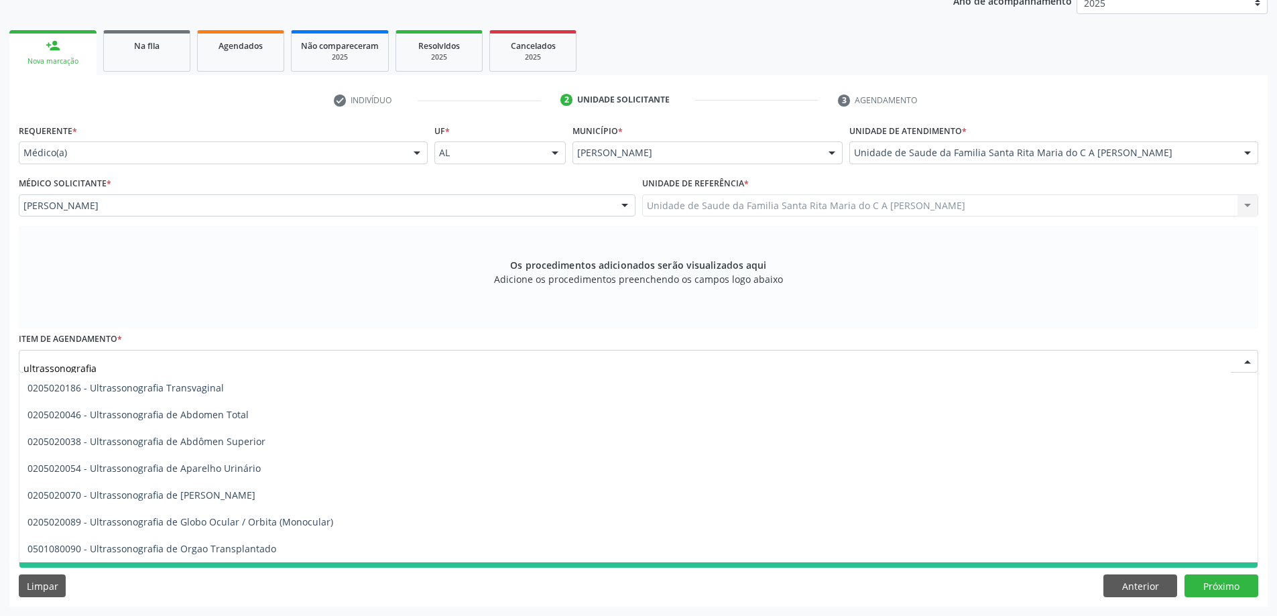
scroll to position [233, 0]
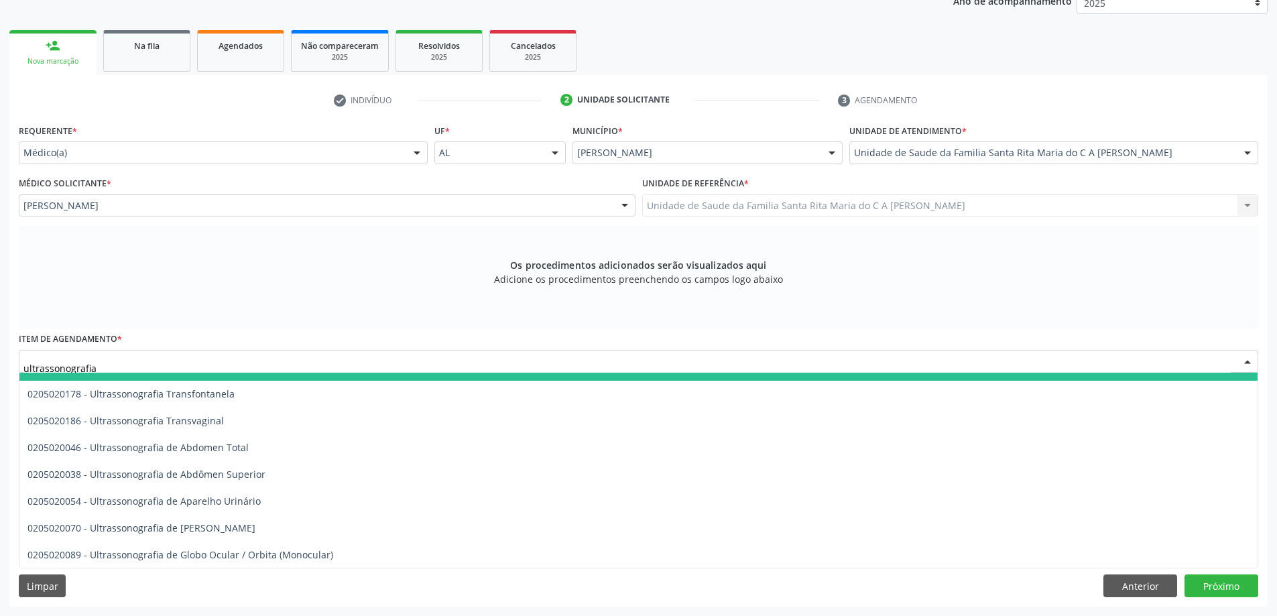
click at [260, 358] on input "ultrassonografia" at bounding box center [626, 367] width 1207 height 27
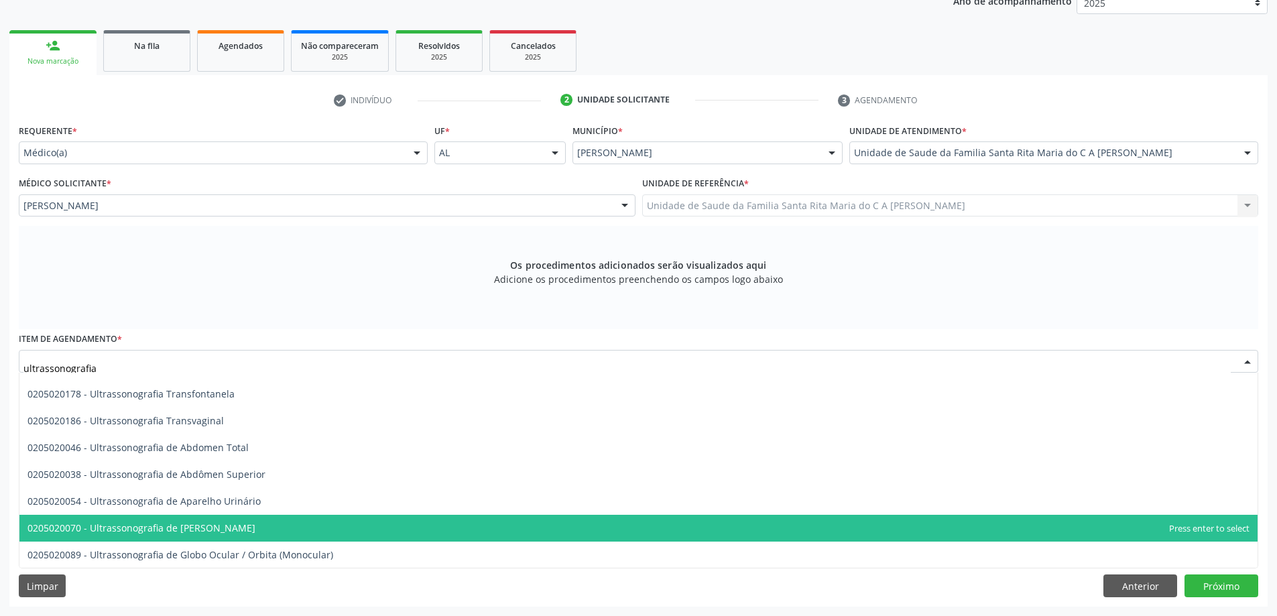
click at [326, 525] on span "0205020070 - Ultrassonografia de [PERSON_NAME]" at bounding box center [638, 528] width 1238 height 27
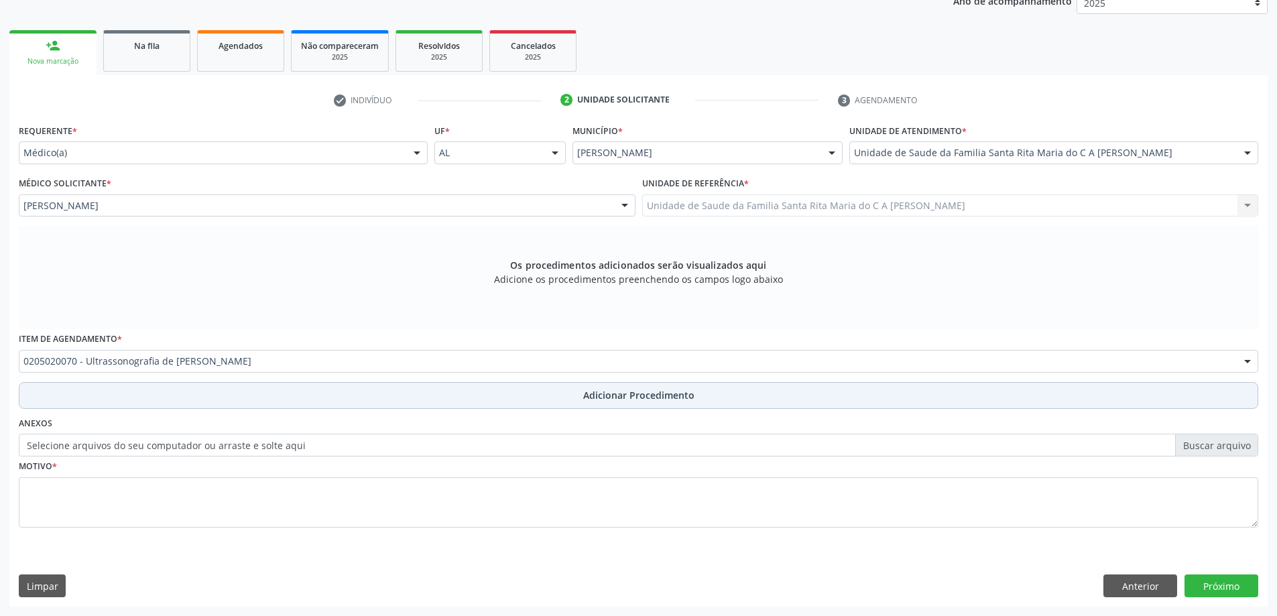
click at [184, 403] on button "Adicionar Procedimento" at bounding box center [638, 395] width 1239 height 27
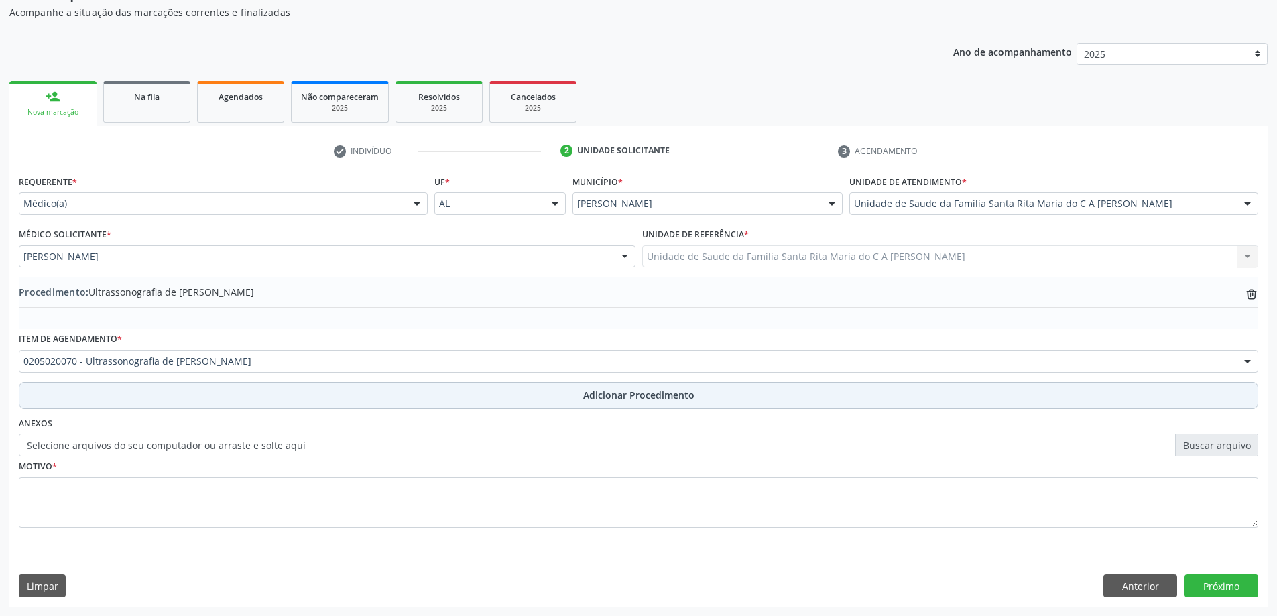
scroll to position [138, 0]
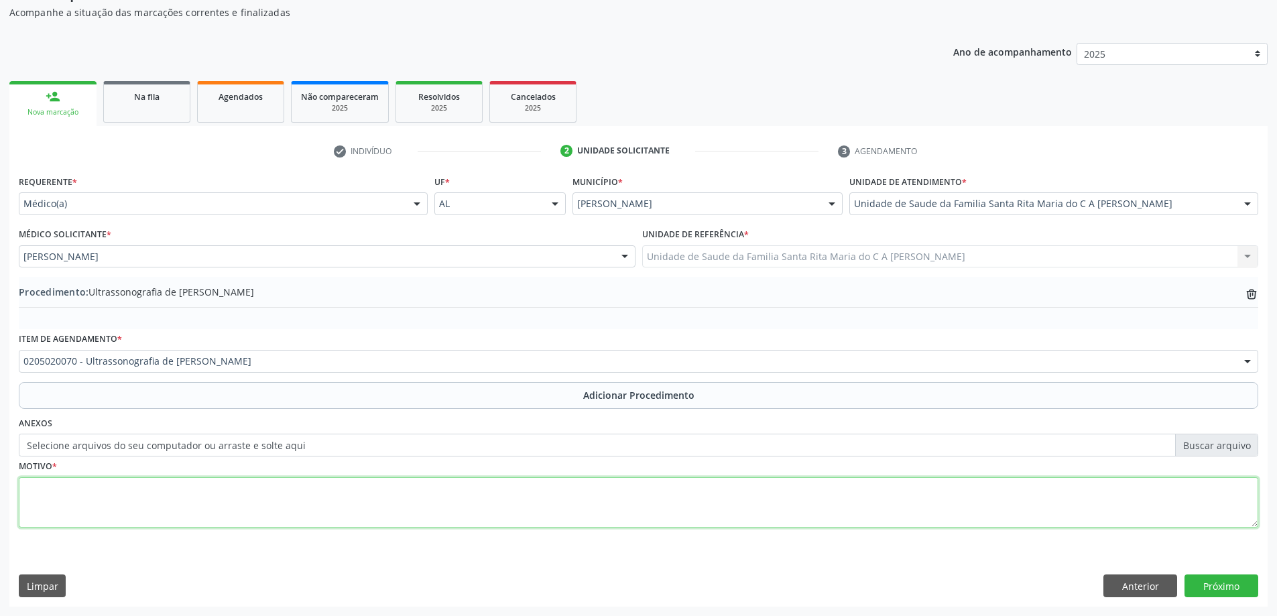
click at [168, 491] on textarea at bounding box center [638, 502] width 1239 height 51
click at [24, 490] on textarea "fazer ultrasson da região inguinal esquerdo" at bounding box center [638, 502] width 1239 height 51
drag, startPoint x: 22, startPoint y: 488, endPoint x: 228, endPoint y: 505, distance: 207.1
click at [228, 505] on textarea "fazer ultrasson da região inguinal esquerdo" at bounding box center [638, 502] width 1239 height 51
click at [233, 490] on textarea "fazer ultrasson da região inguinal esquerdo" at bounding box center [638, 502] width 1239 height 51
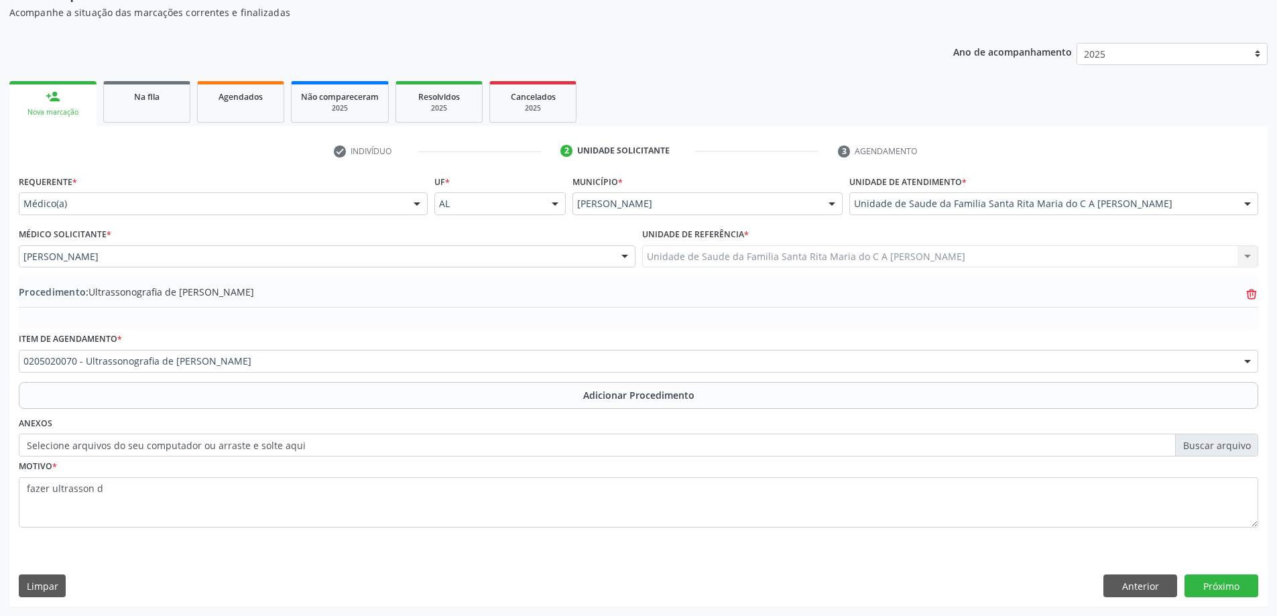
click at [1250, 291] on icon at bounding box center [1251, 294] width 10 height 6
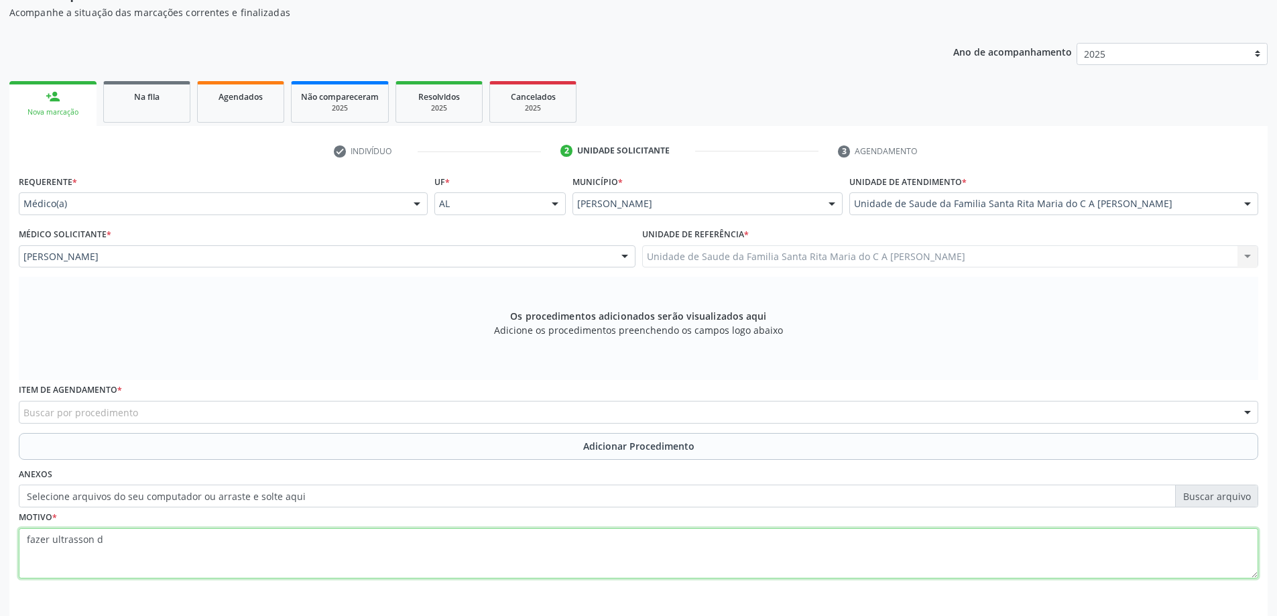
click at [110, 548] on textarea "fazer ultrasson d" at bounding box center [638, 553] width 1239 height 51
type textarea "f"
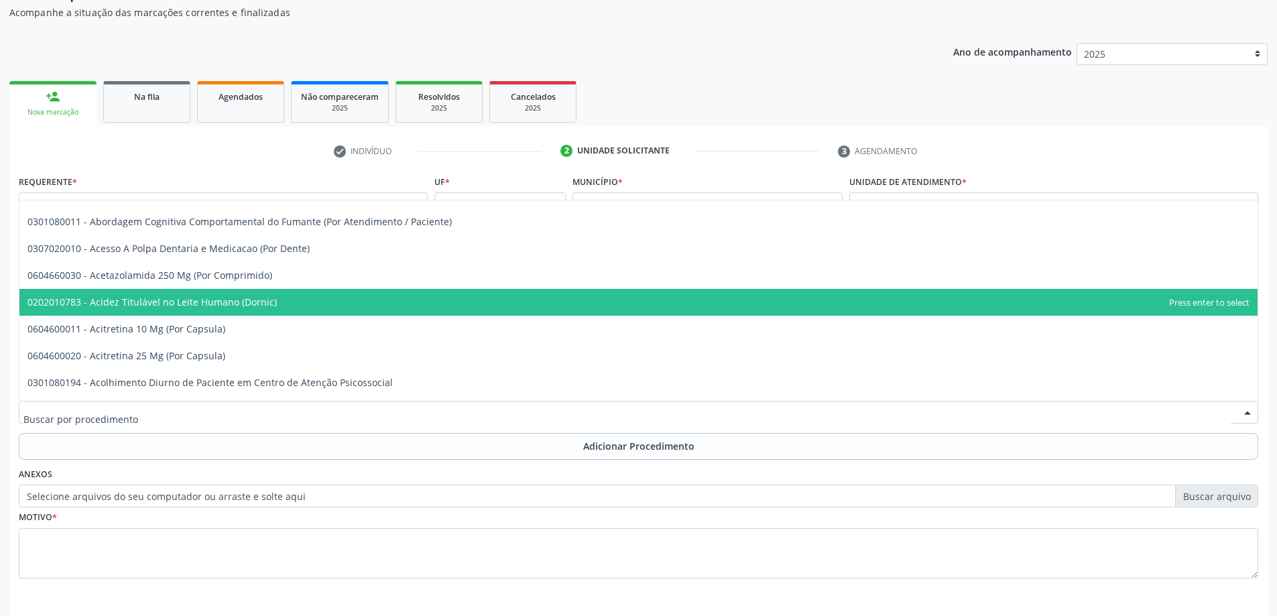
click at [186, 416] on div at bounding box center [638, 412] width 1239 height 23
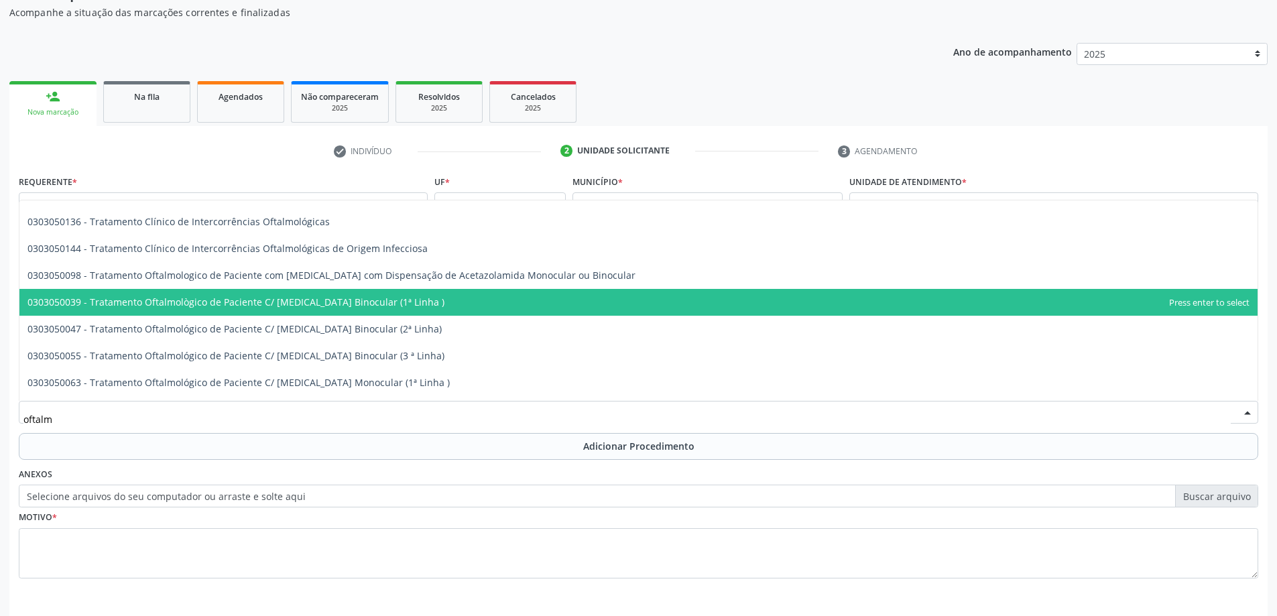
type input "oftalmo"
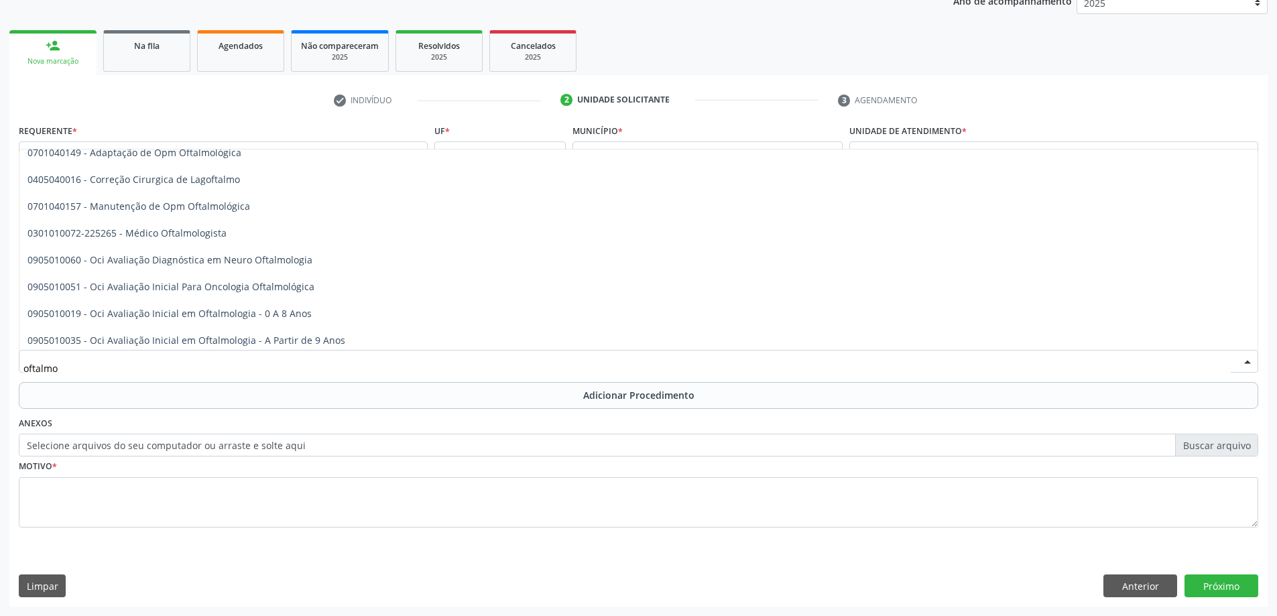
scroll to position [0, 0]
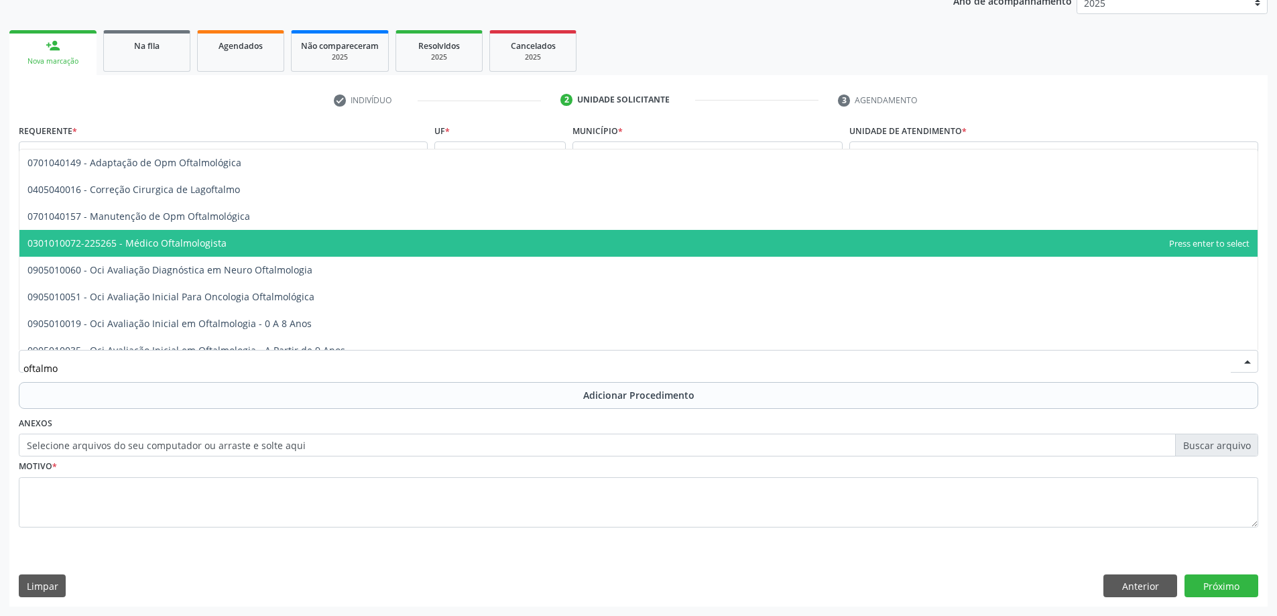
click at [292, 246] on span "0301010072-225265 - Médico Oftalmologista" at bounding box center [638, 243] width 1238 height 27
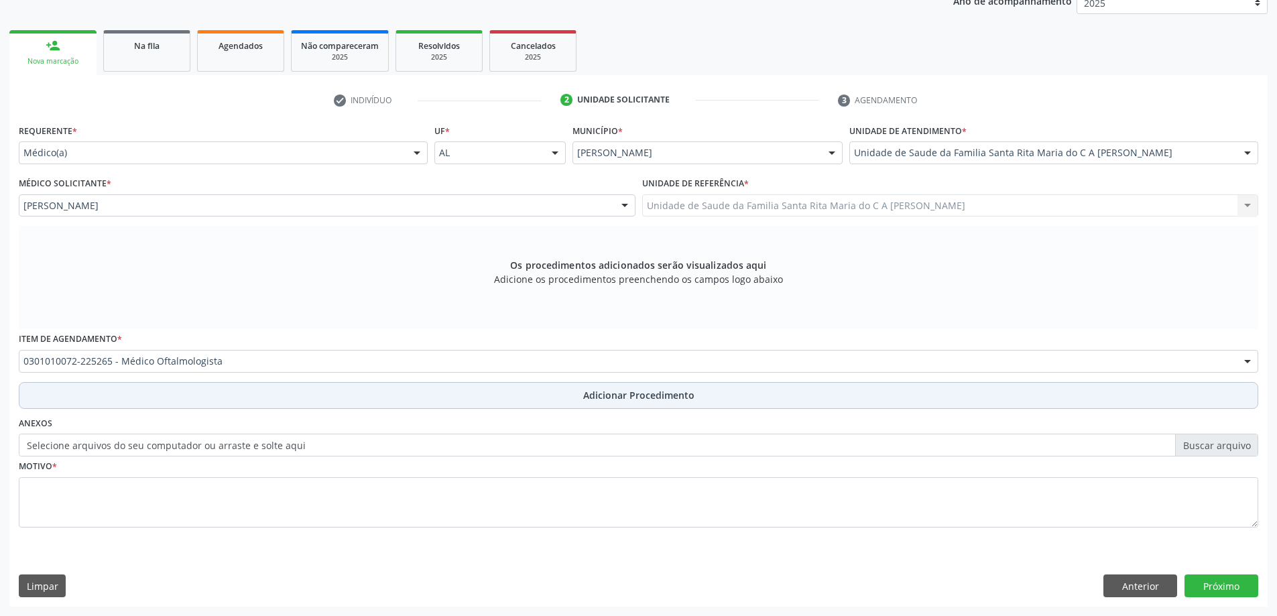
click at [279, 397] on button "Adicionar Procedimento" at bounding box center [638, 395] width 1239 height 27
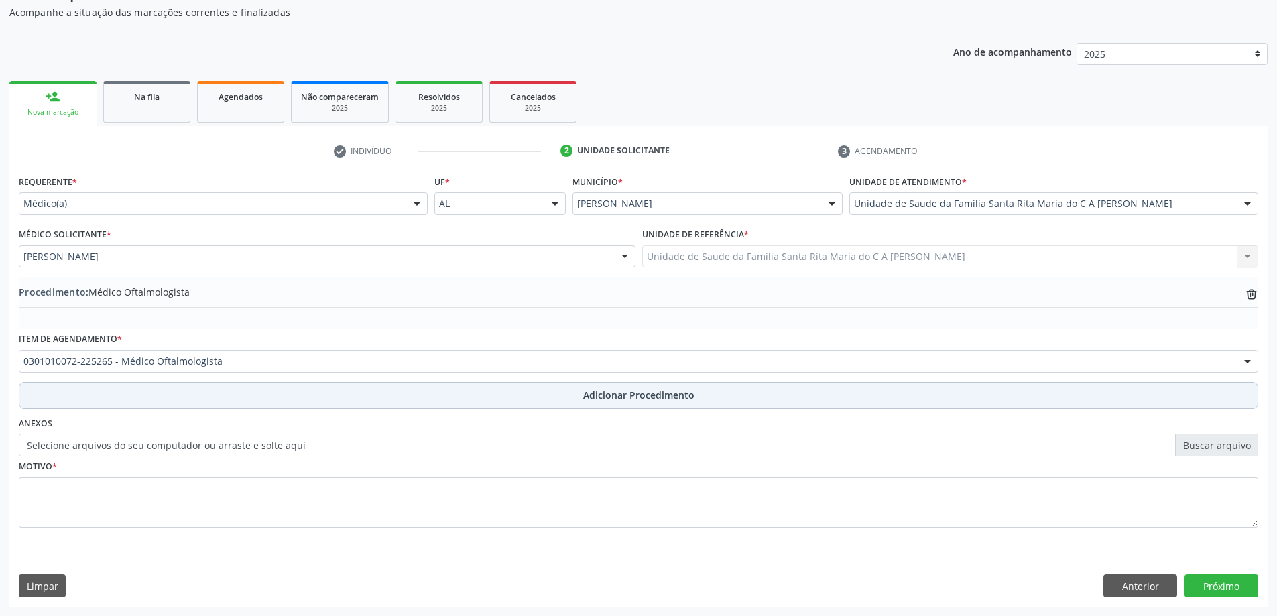
scroll to position [138, 0]
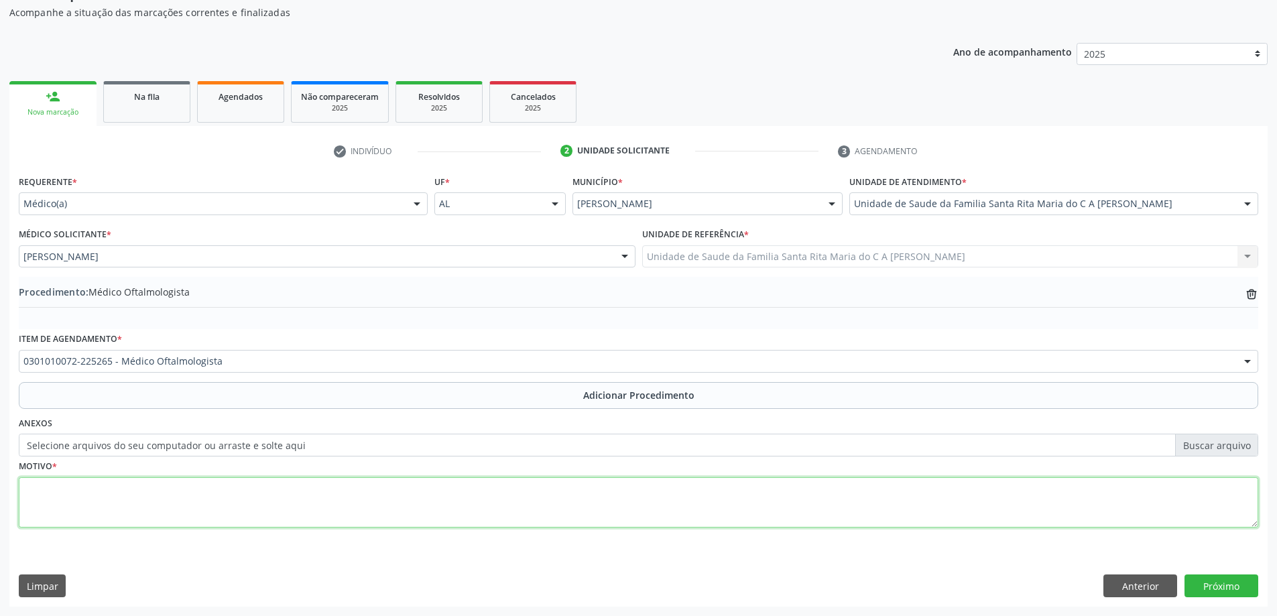
click at [243, 505] on textarea at bounding box center [638, 502] width 1239 height 51
type textarea "pterigio"
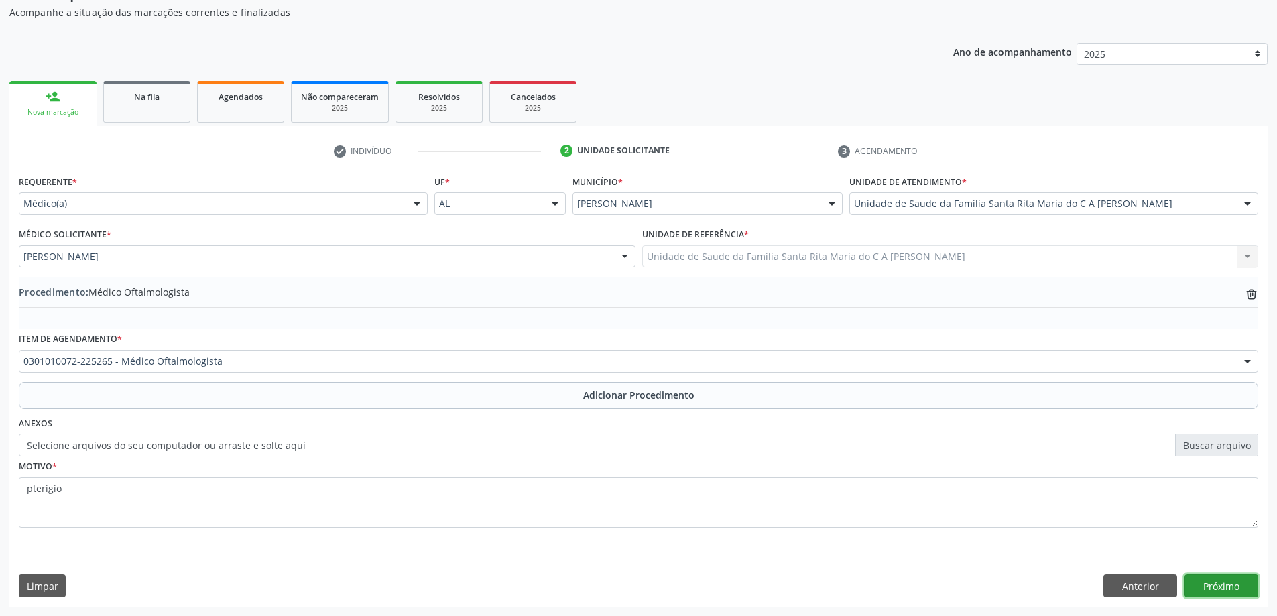
click at [1210, 589] on button "Próximo" at bounding box center [1221, 585] width 74 height 23
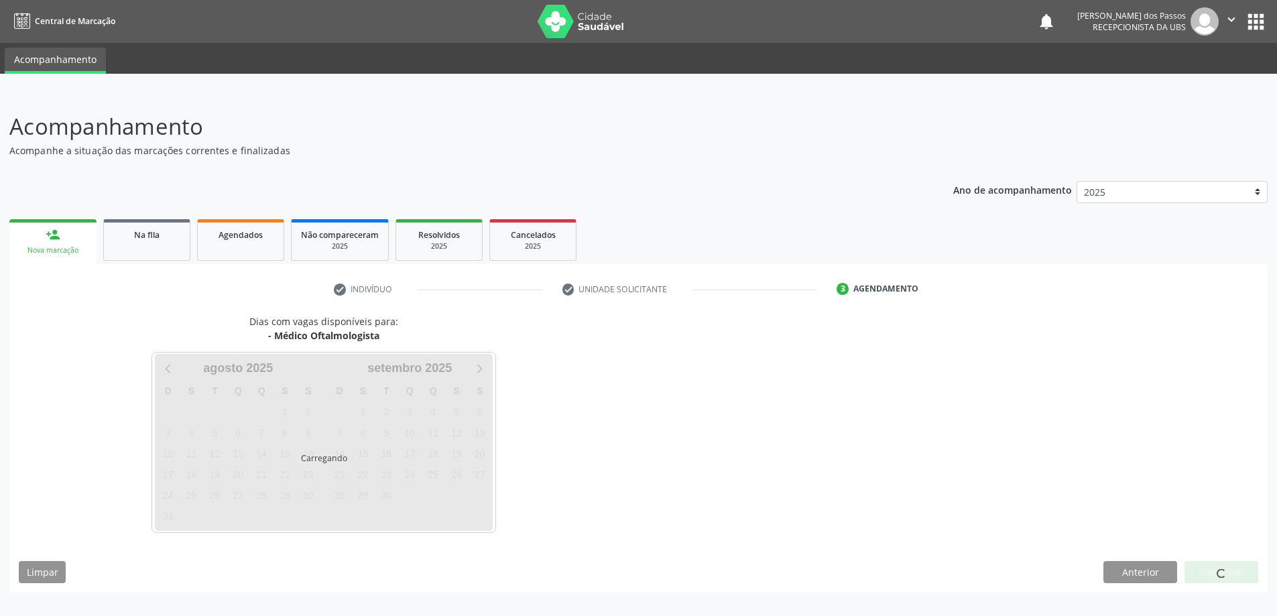
scroll to position [0, 0]
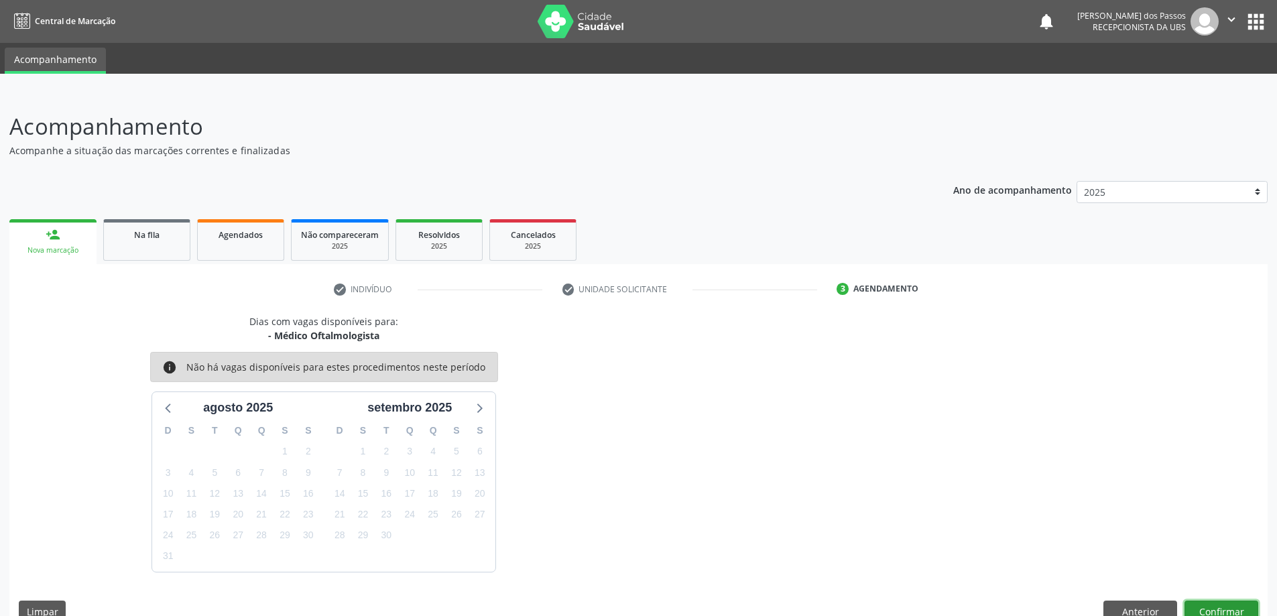
click at [1208, 604] on button "Confirmar" at bounding box center [1221, 611] width 74 height 23
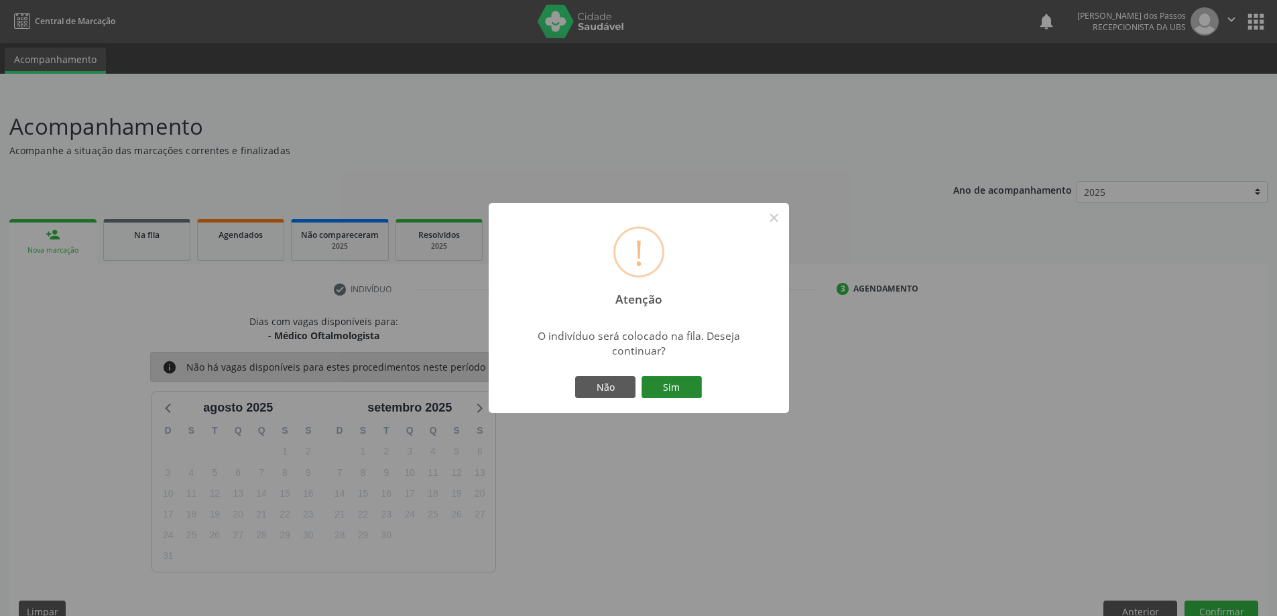
click at [680, 389] on button "Sim" at bounding box center [671, 387] width 60 height 23
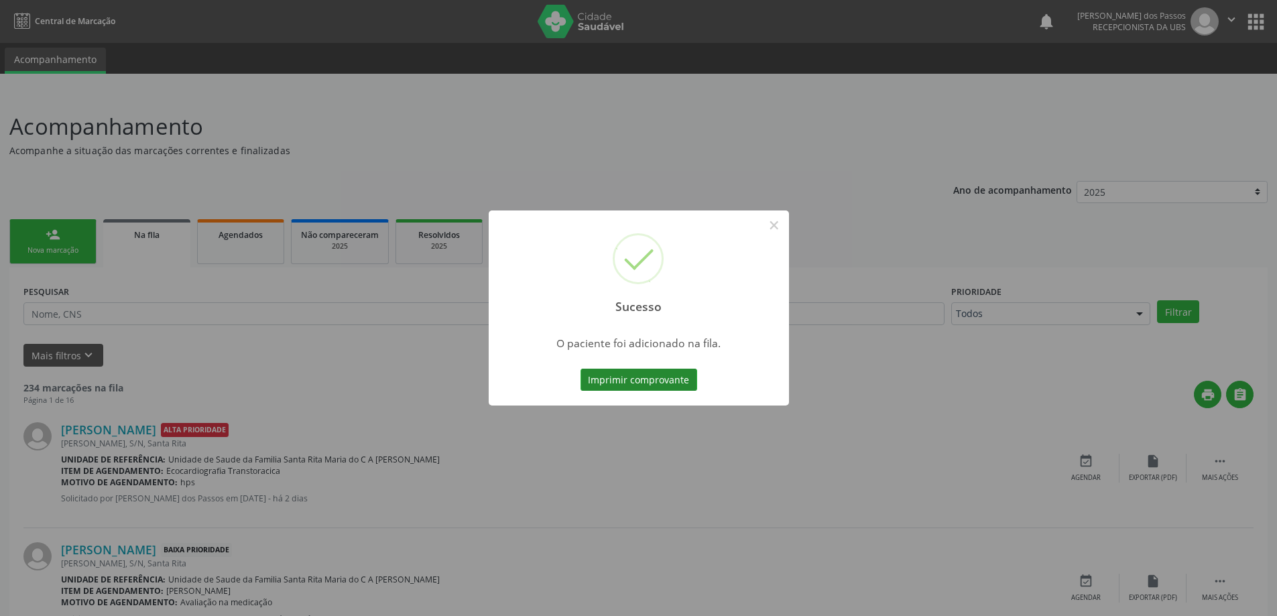
click at [677, 387] on button "Imprimir comprovante" at bounding box center [638, 380] width 117 height 23
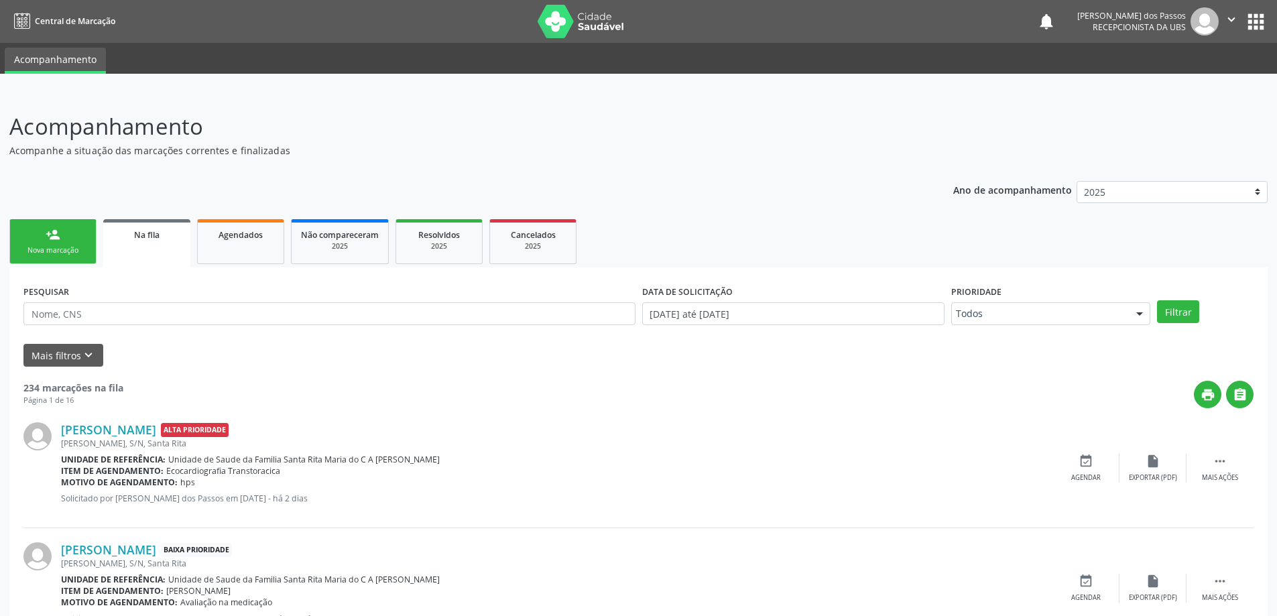
click at [66, 243] on link "person_add Nova marcação" at bounding box center [52, 241] width 87 height 45
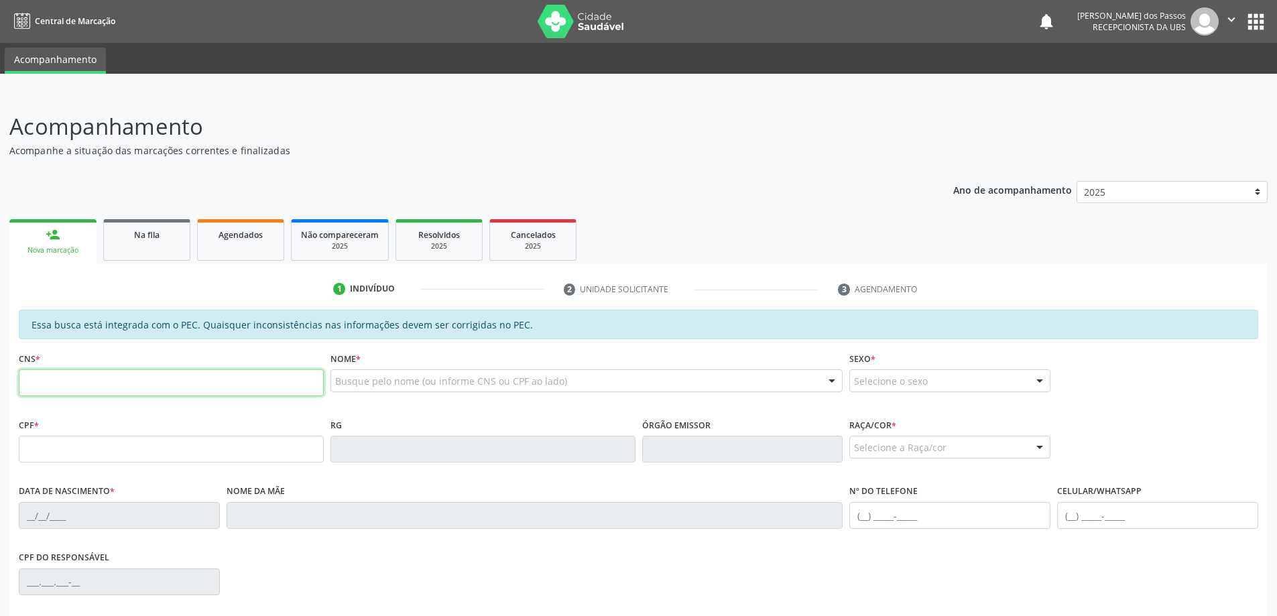
click at [111, 388] on input "text" at bounding box center [171, 382] width 305 height 27
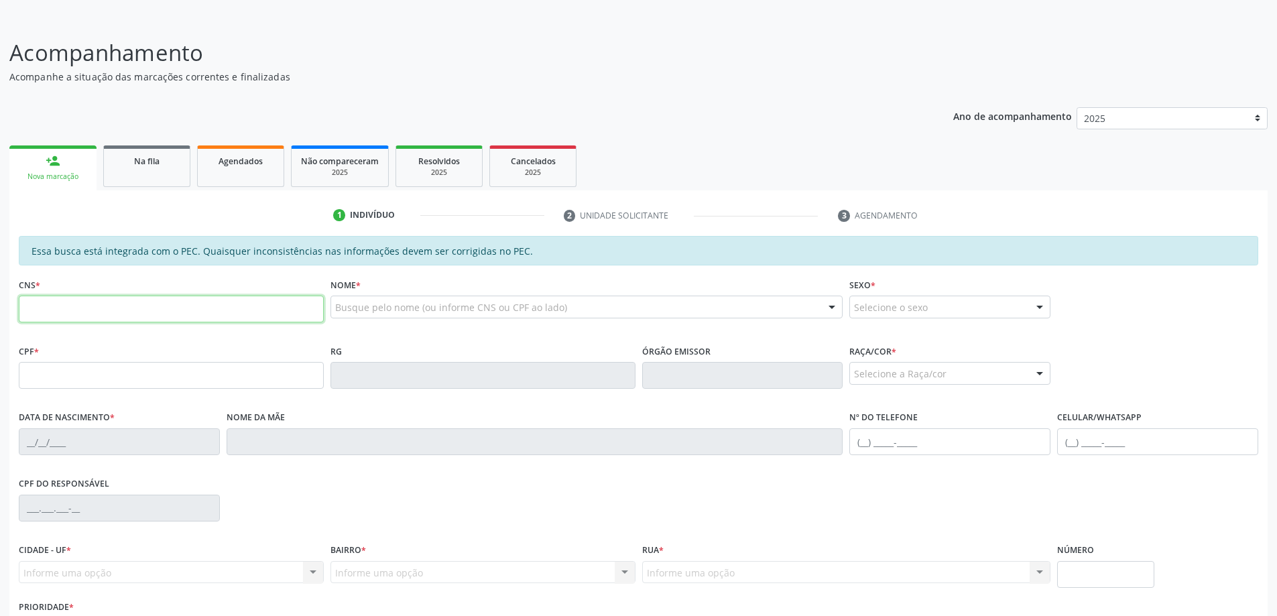
scroll to position [168, 0]
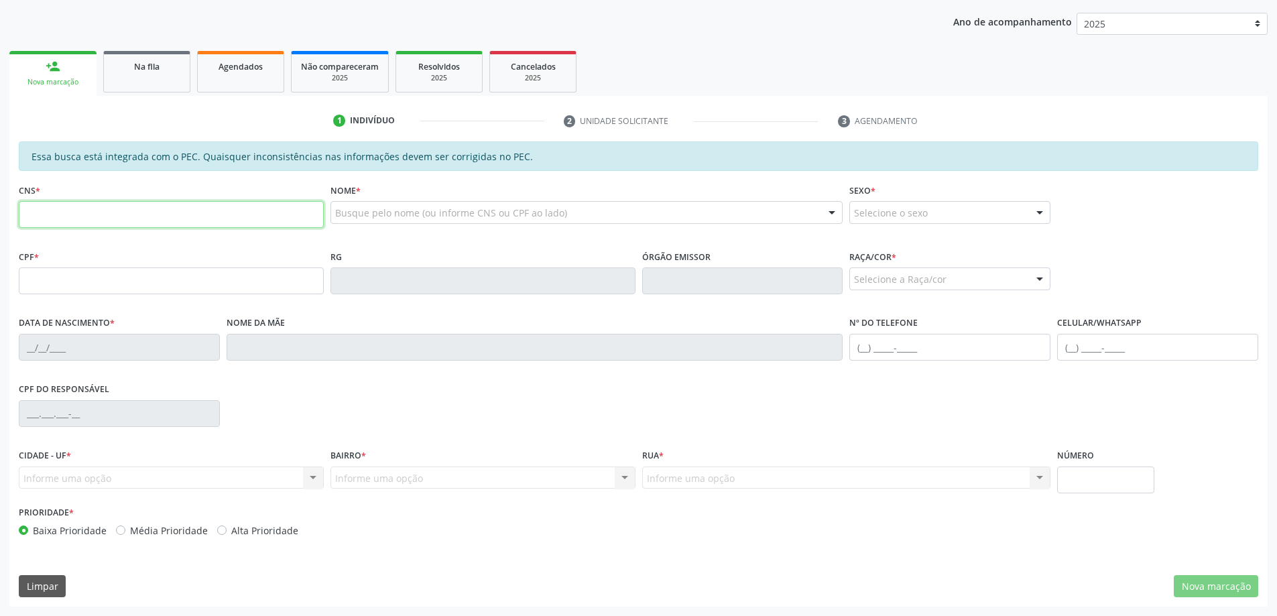
click at [171, 217] on input "text" at bounding box center [171, 214] width 305 height 27
type input "708 0043 2884 0320"
type input "062.569.734-02"
type input "[DATE]"
type input "[PERSON_NAME]"
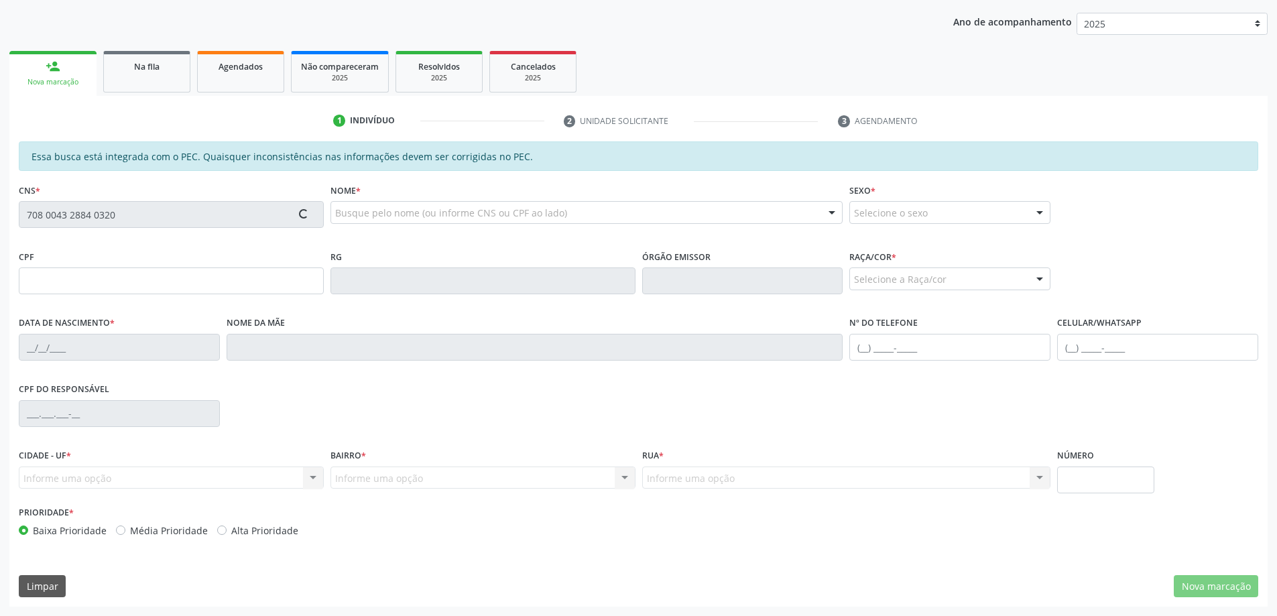
type input "[PHONE_NUMBER]"
type input "S/N"
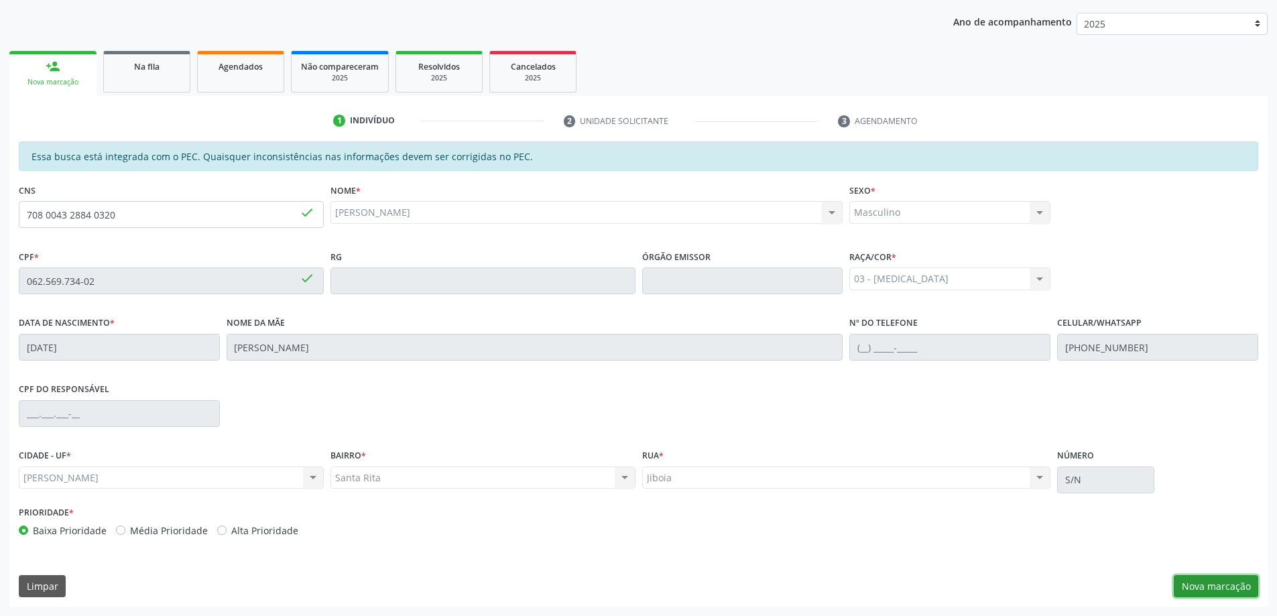
click at [1224, 586] on button "Nova marcação" at bounding box center [1215, 586] width 84 height 23
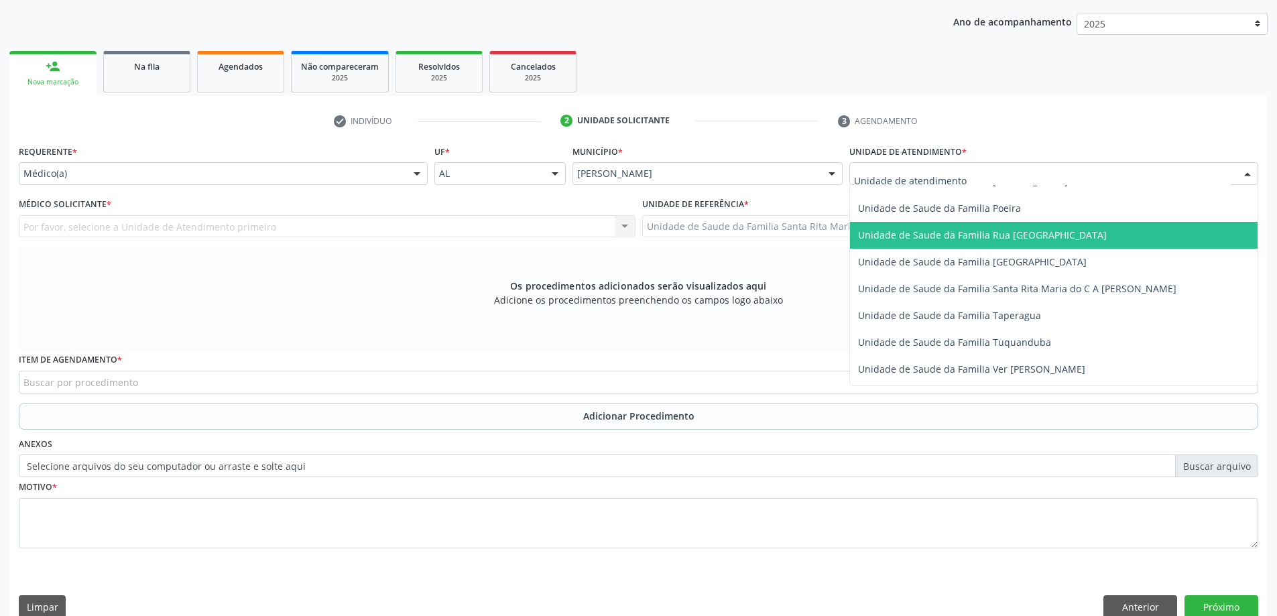
scroll to position [871, 0]
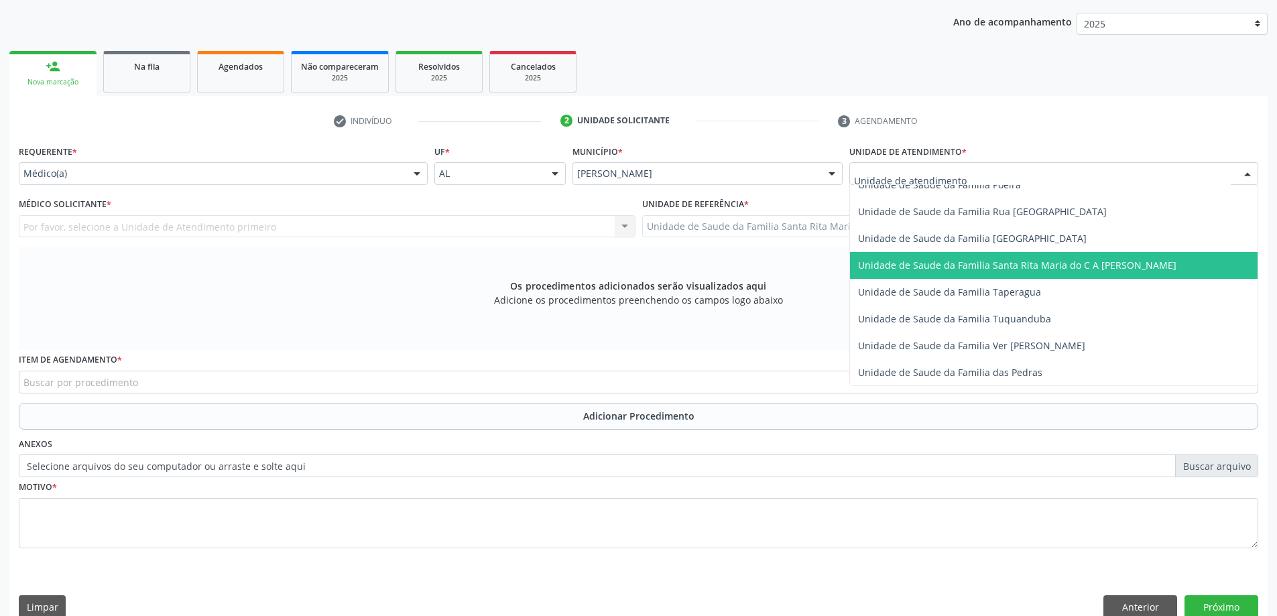
click at [893, 269] on span "Unidade de Saude da Familia Santa Rita Maria do C A [PERSON_NAME]" at bounding box center [1017, 265] width 318 height 13
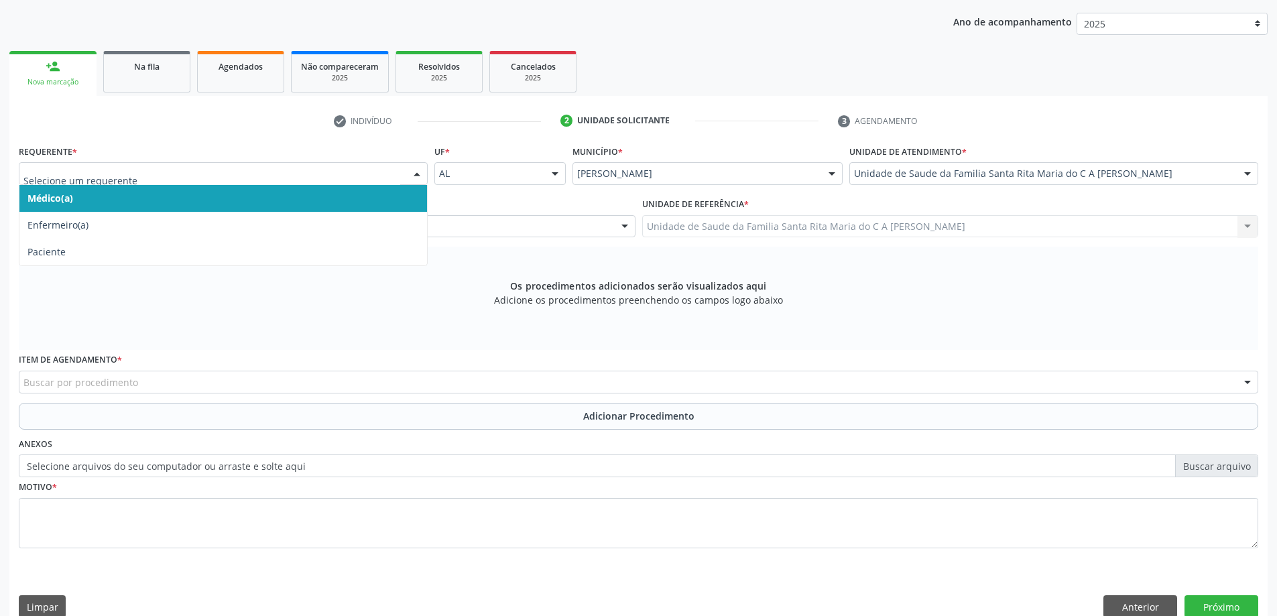
click at [342, 202] on span "Médico(a)" at bounding box center [222, 198] width 407 height 27
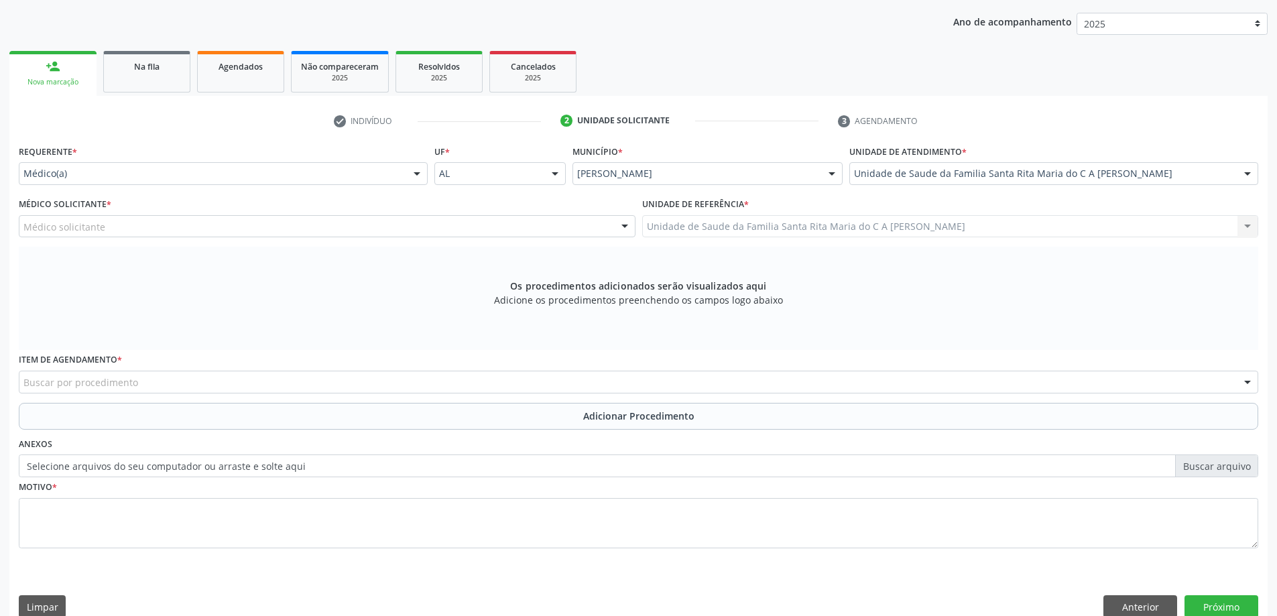
click at [343, 228] on div "Médico solicitante" at bounding box center [327, 226] width 616 height 23
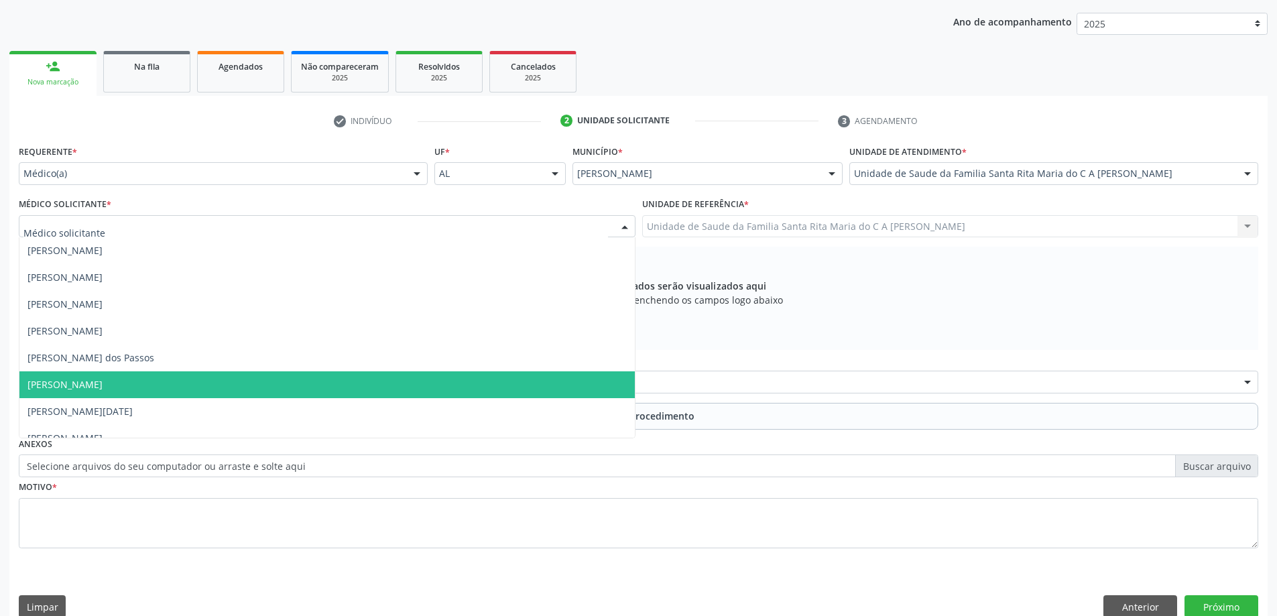
click at [324, 383] on span "[PERSON_NAME]" at bounding box center [326, 384] width 615 height 27
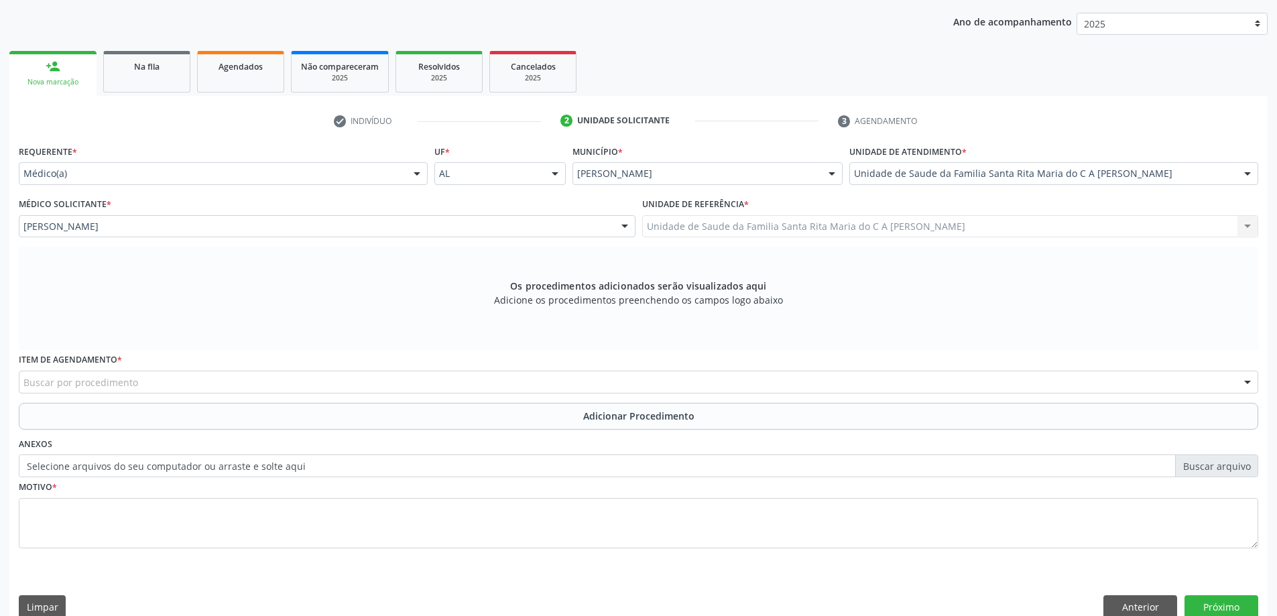
click at [297, 383] on div "Buscar por procedimento" at bounding box center [638, 382] width 1239 height 23
click at [70, 390] on input "ultrasson d regi" at bounding box center [626, 388] width 1207 height 27
click at [100, 389] on input "ultrasson da regi" at bounding box center [626, 388] width 1207 height 27
click at [109, 388] on input "ultrasson da região inguinal" at bounding box center [626, 388] width 1207 height 27
click at [111, 390] on input "ultrasson inguinal" at bounding box center [626, 388] width 1207 height 27
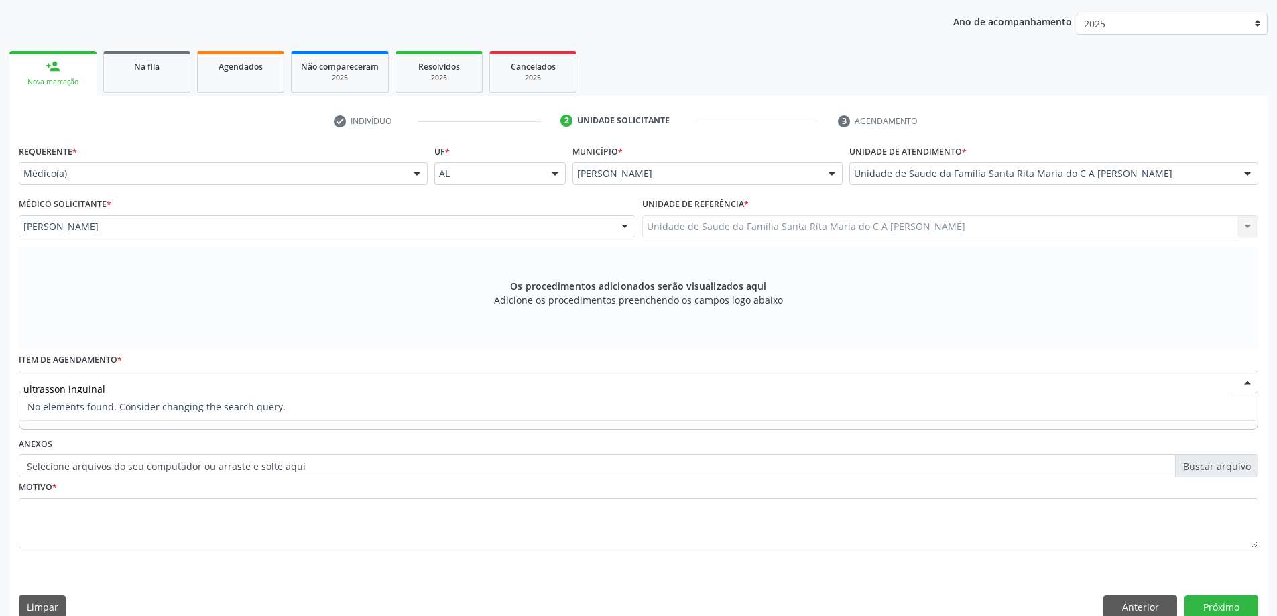
click at [63, 390] on input "ultrasson inguinal" at bounding box center [626, 388] width 1207 height 27
click at [137, 388] on input "ultrassonografia inguinal" at bounding box center [626, 388] width 1207 height 27
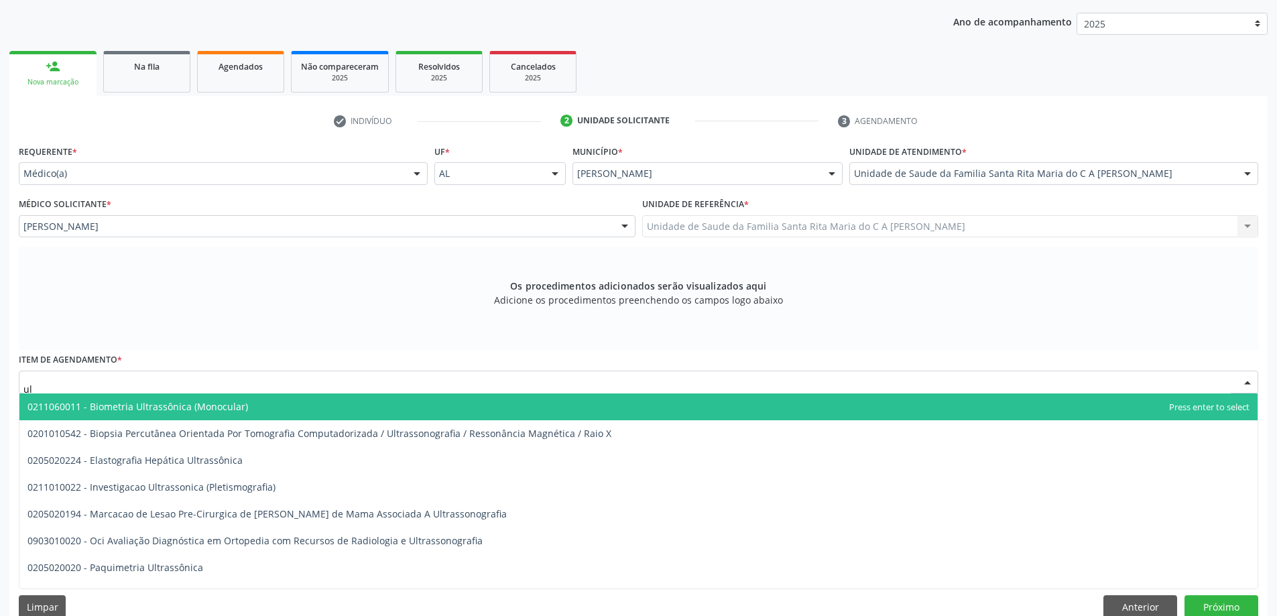
type input "u"
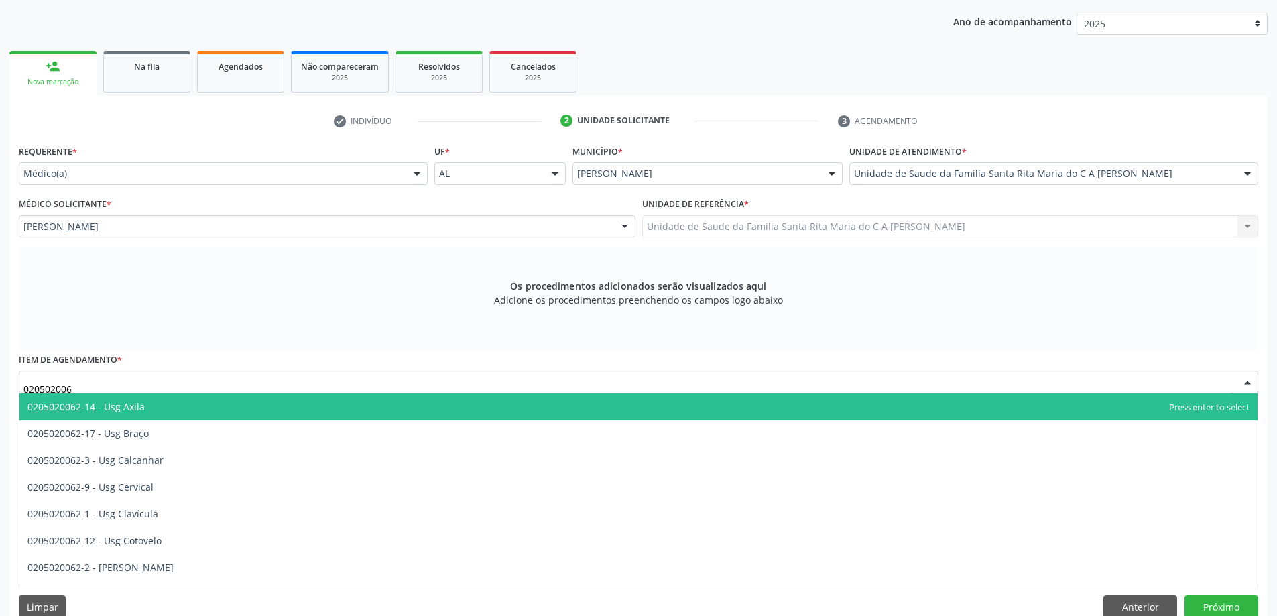
type input "0205020062"
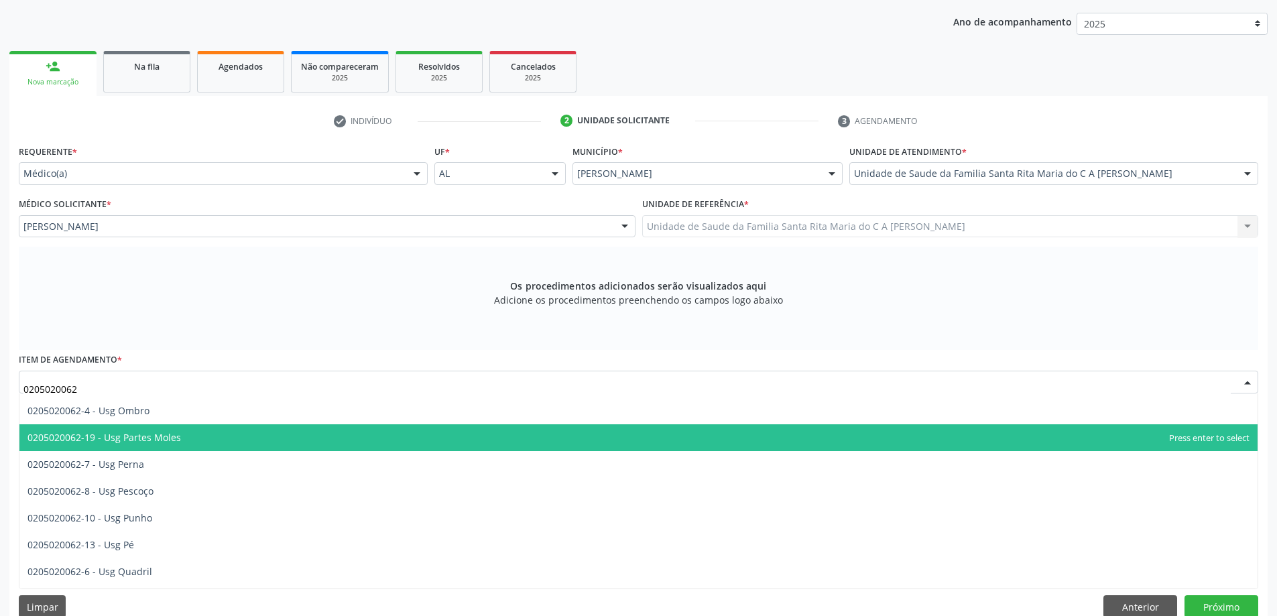
scroll to position [268, 0]
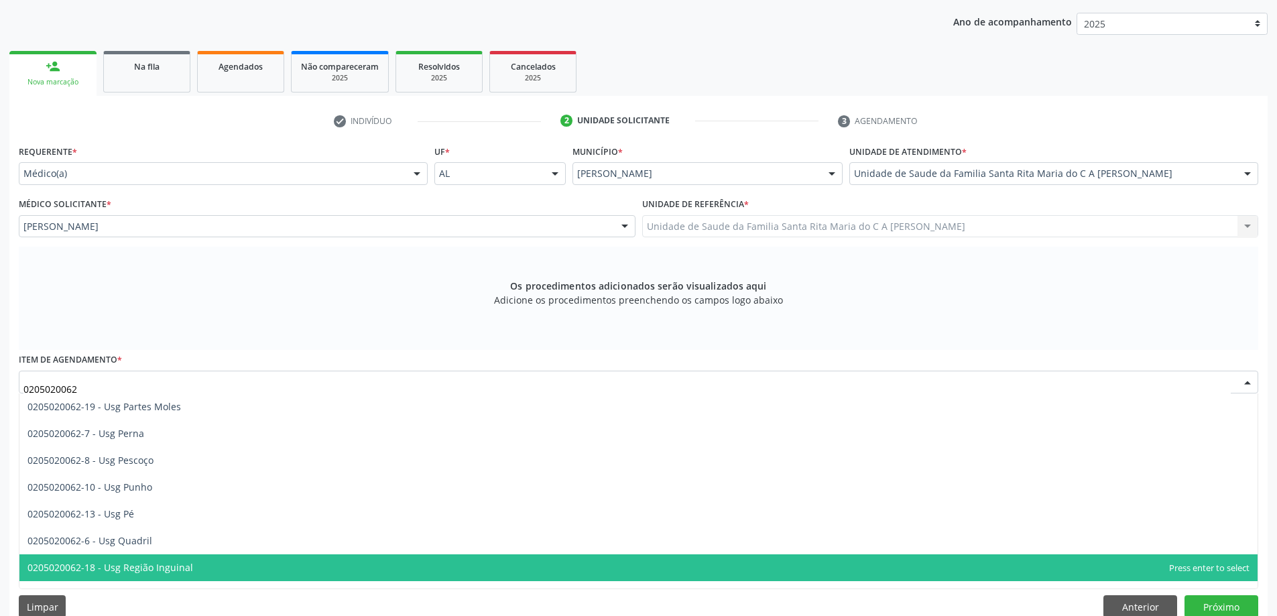
click at [191, 572] on span "0205020062-18 - Usg Região Inguinal" at bounding box center [638, 567] width 1238 height 27
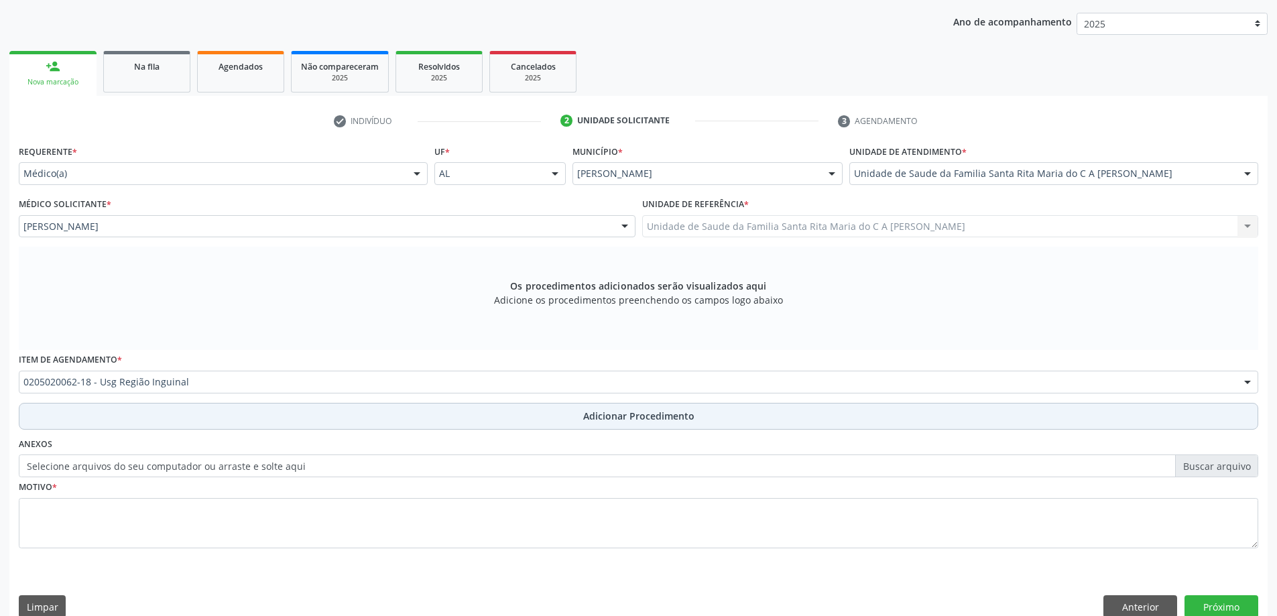
click at [314, 411] on button "Adicionar Procedimento" at bounding box center [638, 416] width 1239 height 27
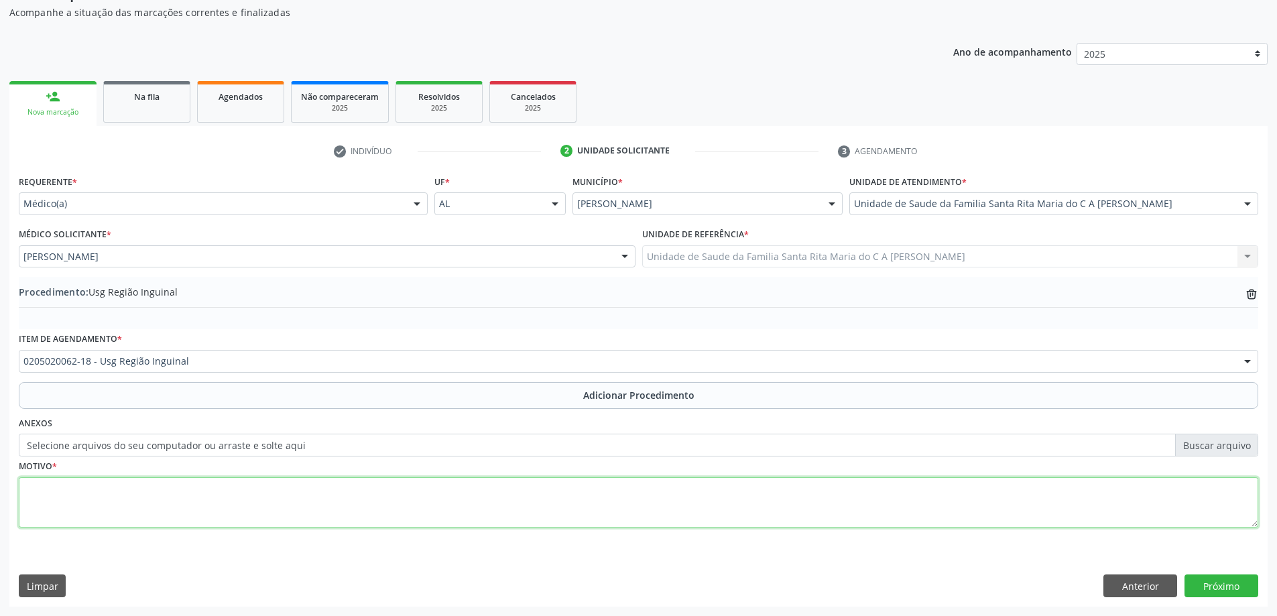
click at [296, 491] on textarea at bounding box center [638, 502] width 1239 height 51
type textarea "dor inguinal"
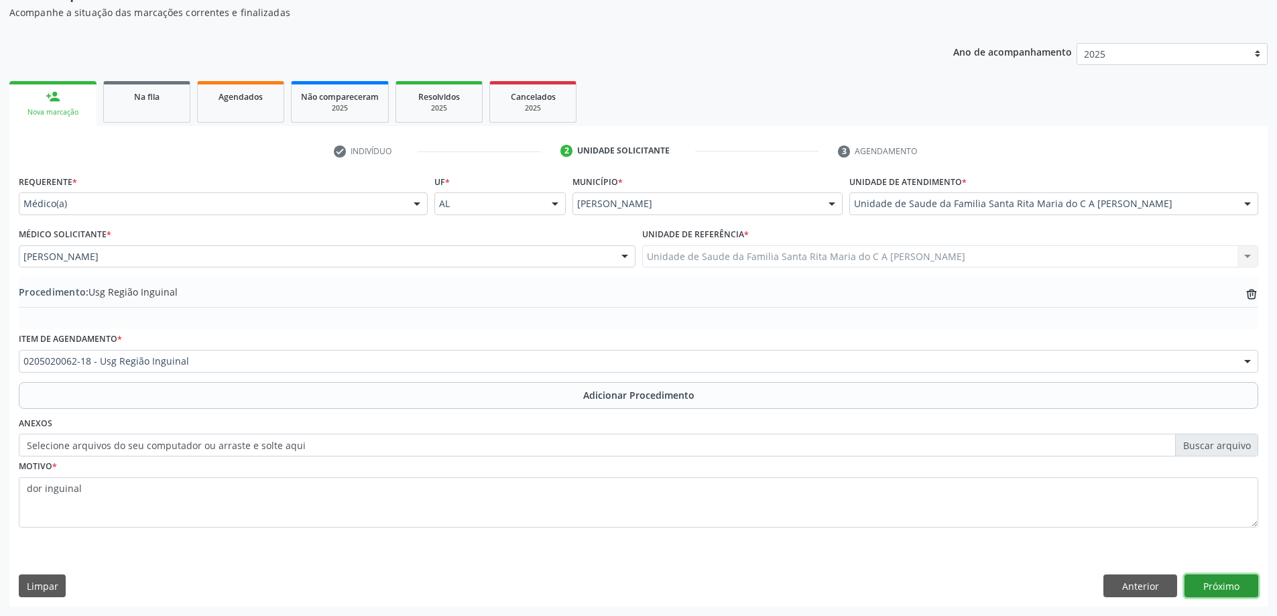
click at [1214, 592] on button "Próximo" at bounding box center [1221, 585] width 74 height 23
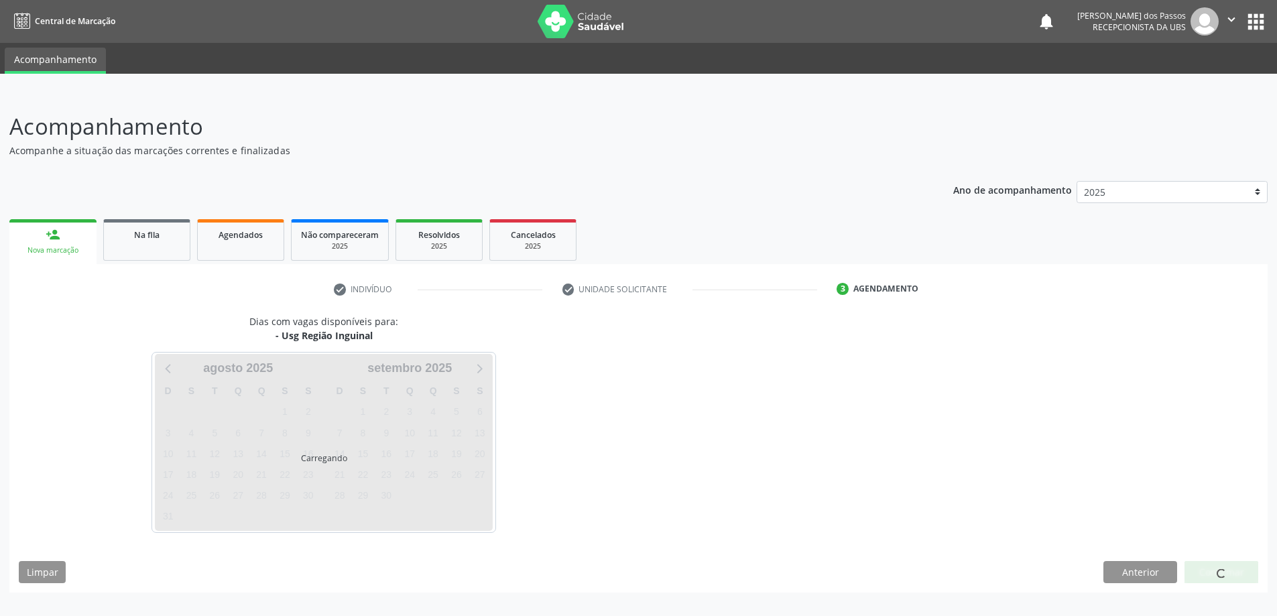
scroll to position [0, 0]
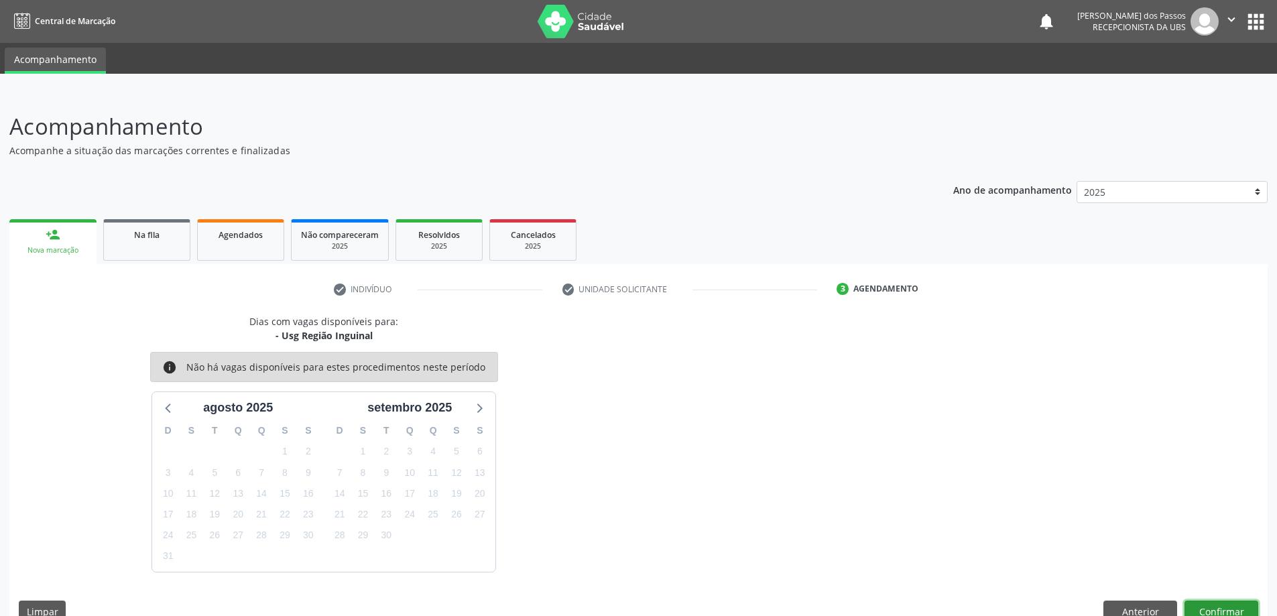
click at [1216, 613] on button "Confirmar" at bounding box center [1221, 611] width 74 height 23
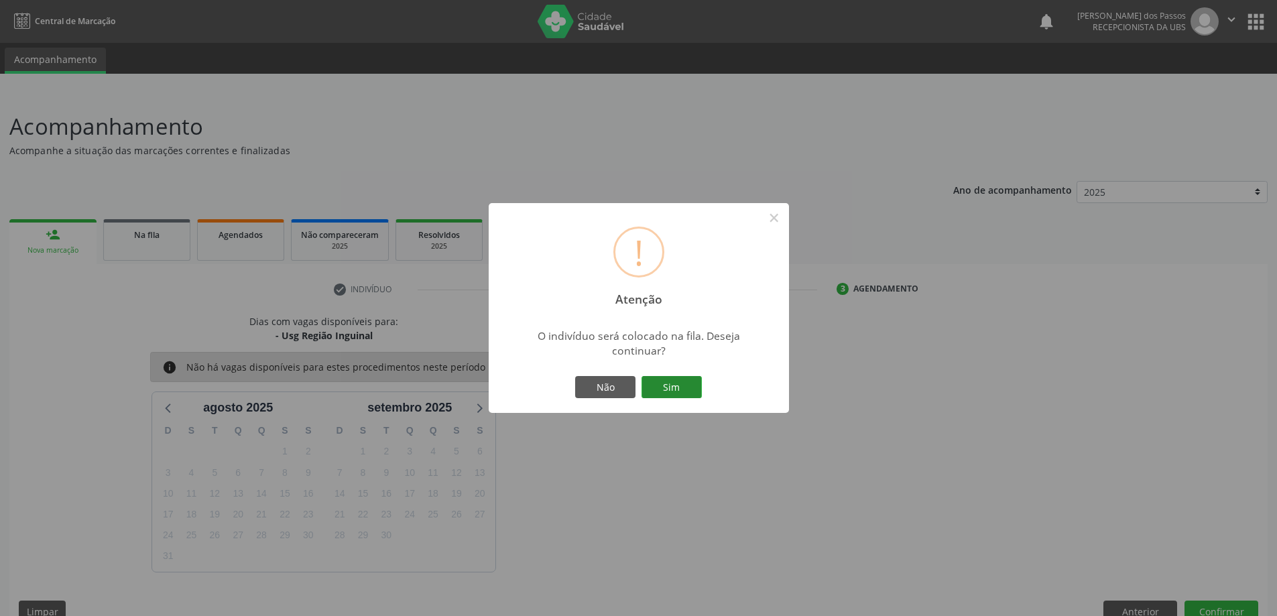
click at [666, 383] on button "Sim" at bounding box center [671, 387] width 60 height 23
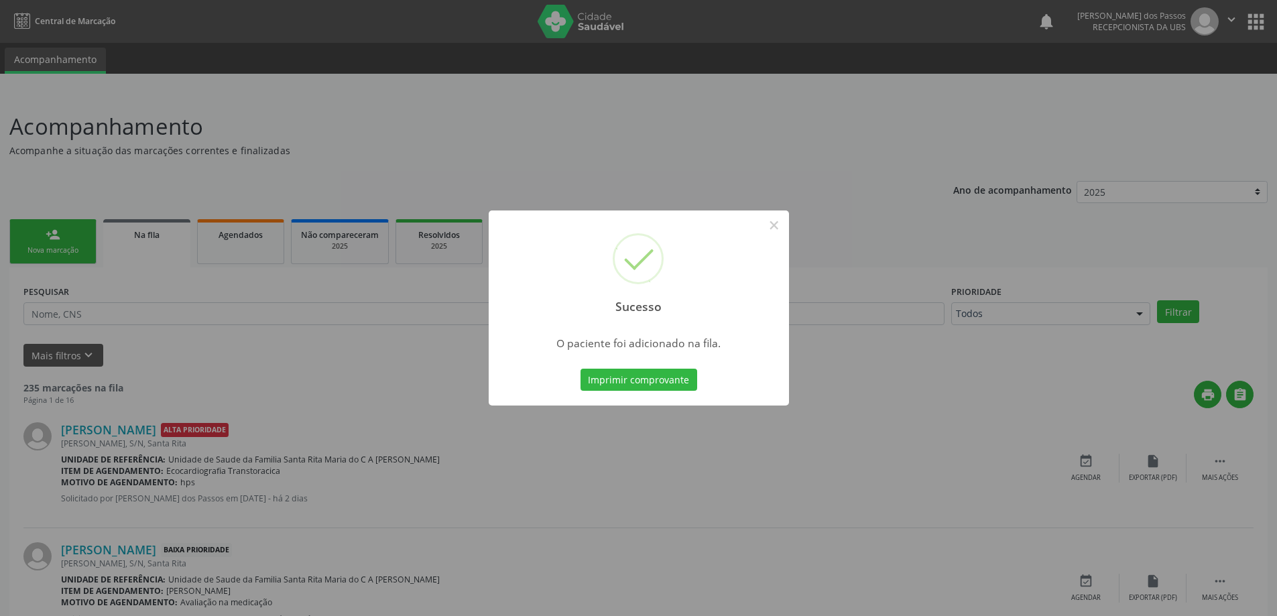
click at [665, 383] on button "Imprimir comprovante" at bounding box center [638, 380] width 117 height 23
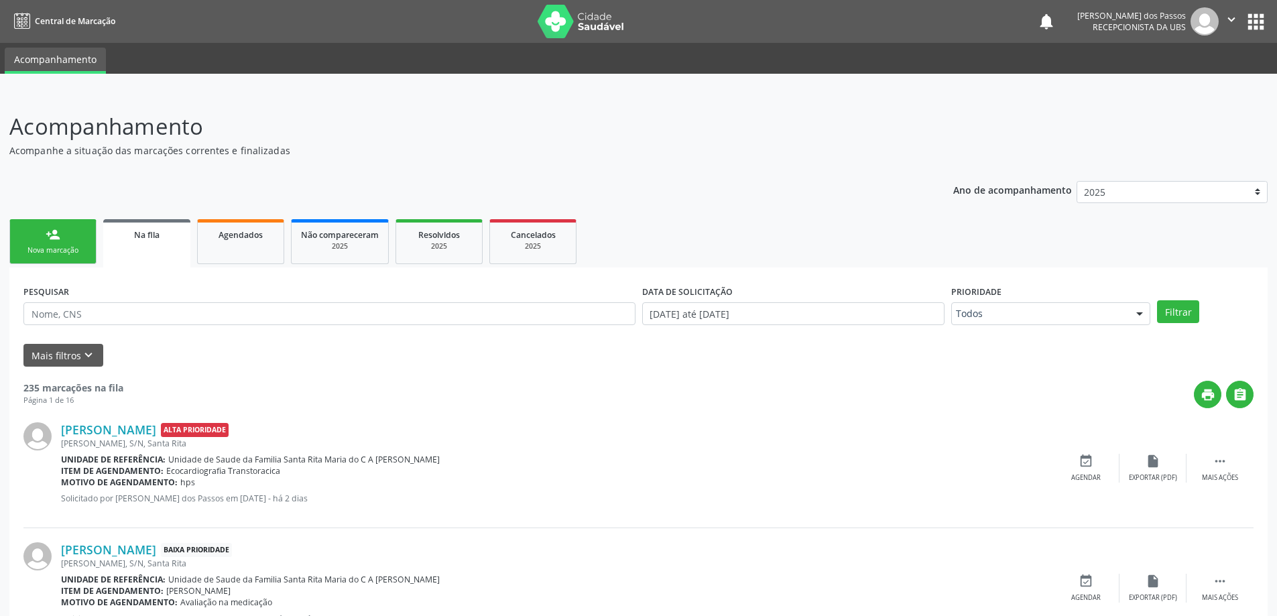
click at [72, 242] on link "person_add Nova marcação" at bounding box center [52, 241] width 87 height 45
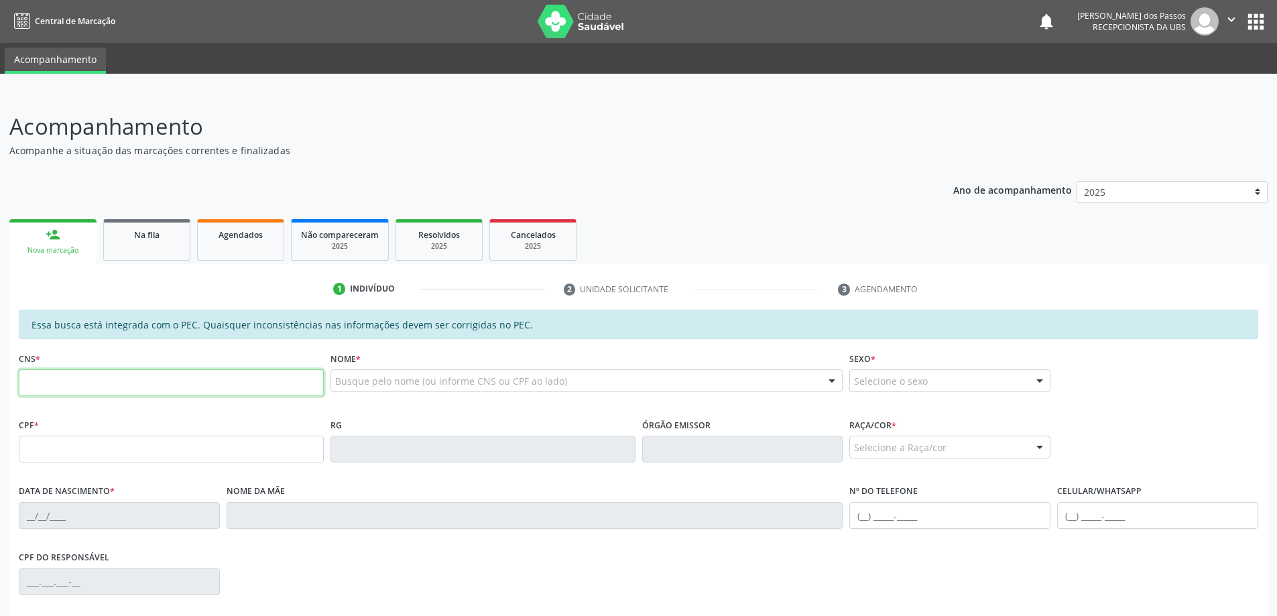
click at [96, 384] on input "text" at bounding box center [171, 382] width 305 height 27
type input "70"
